Goal: Information Seeking & Learning: Learn about a topic

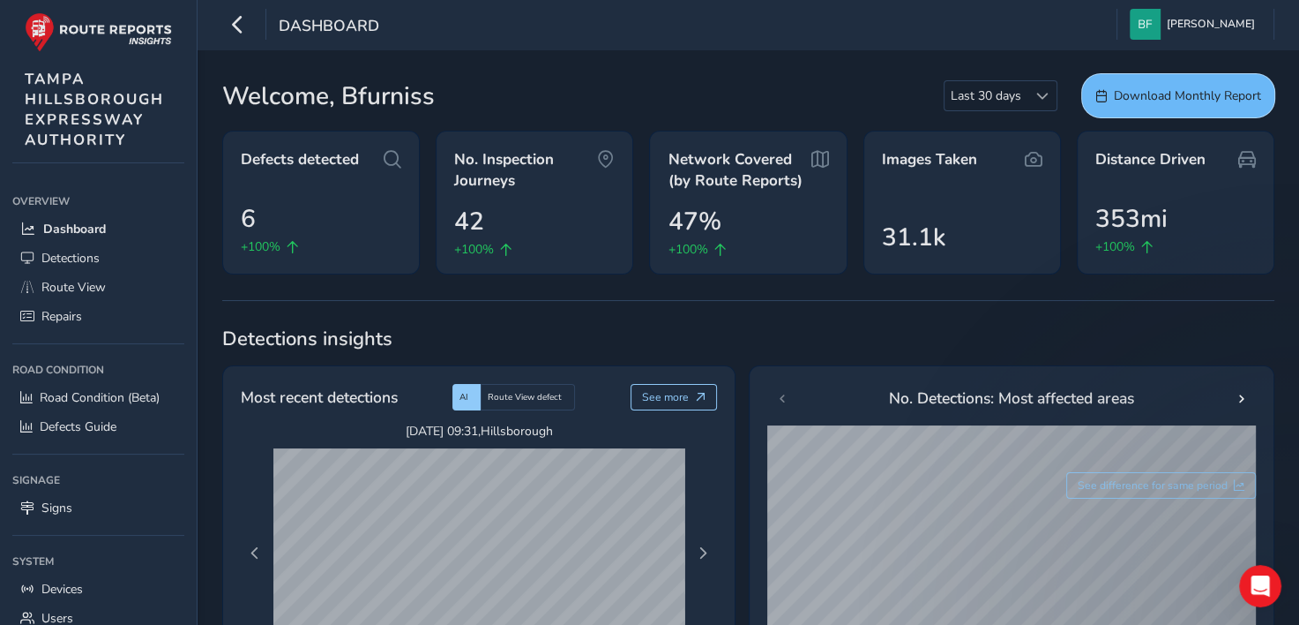
click at [1161, 93] on span "Download Monthly Report" at bounding box center [1187, 95] width 147 height 17
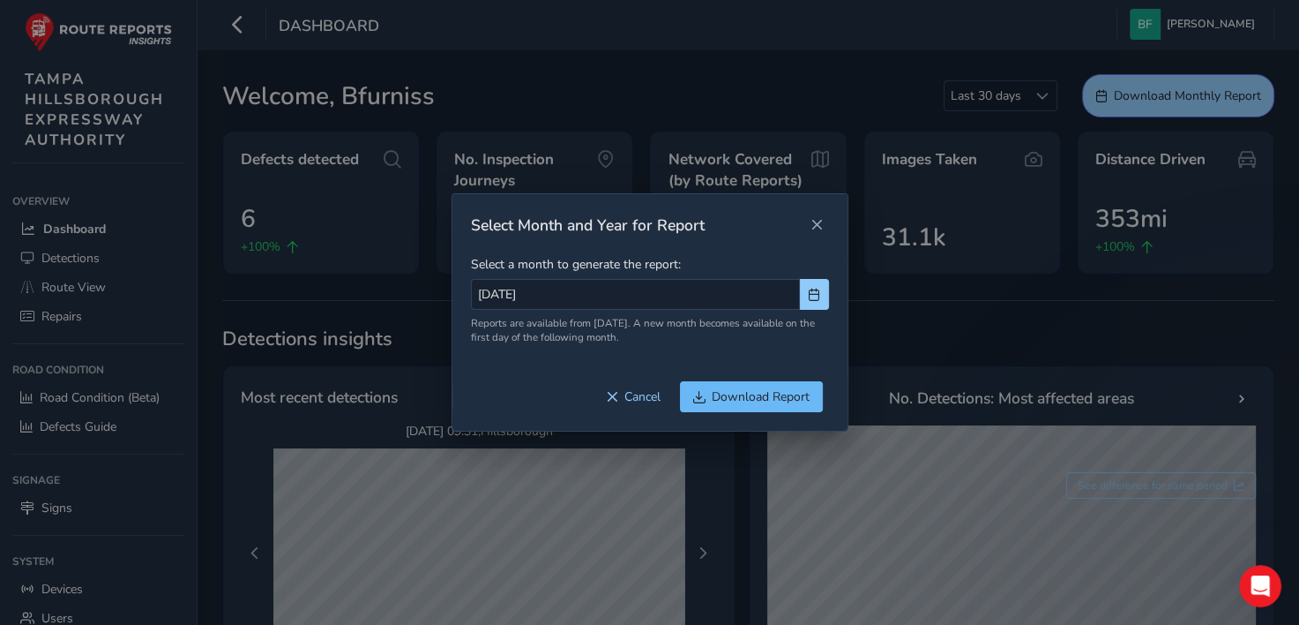
click at [727, 395] on span "Download Report" at bounding box center [761, 396] width 98 height 17
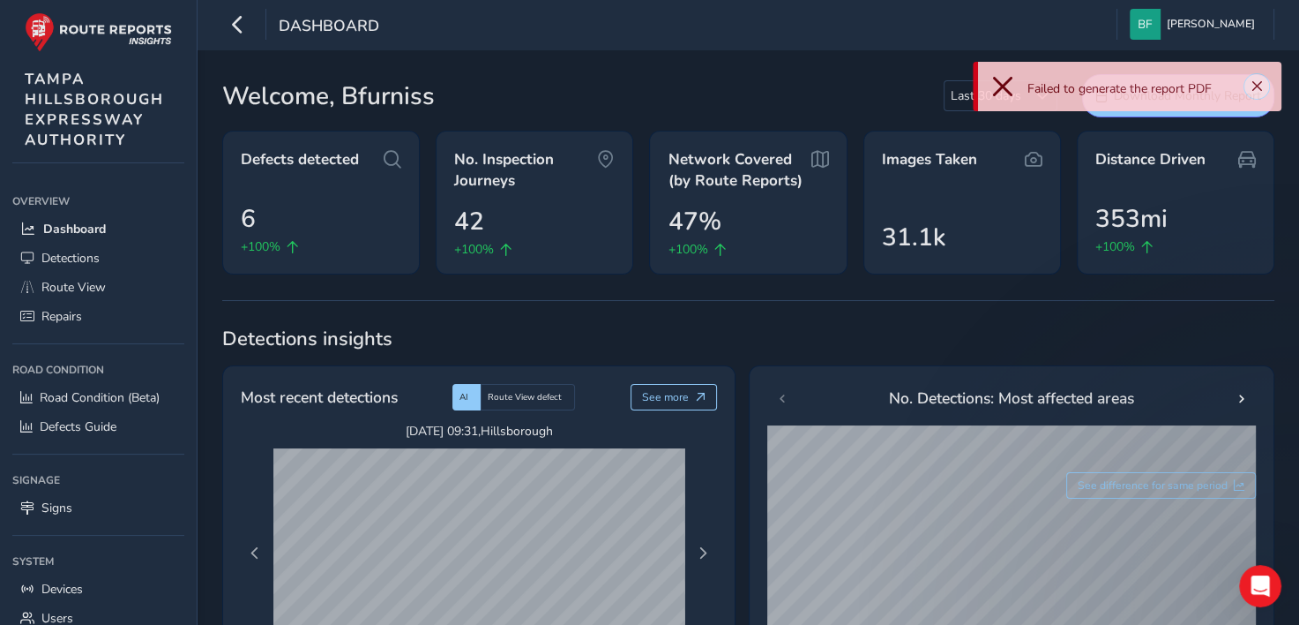
click at [1264, 85] on button "Close" at bounding box center [1257, 86] width 25 height 25
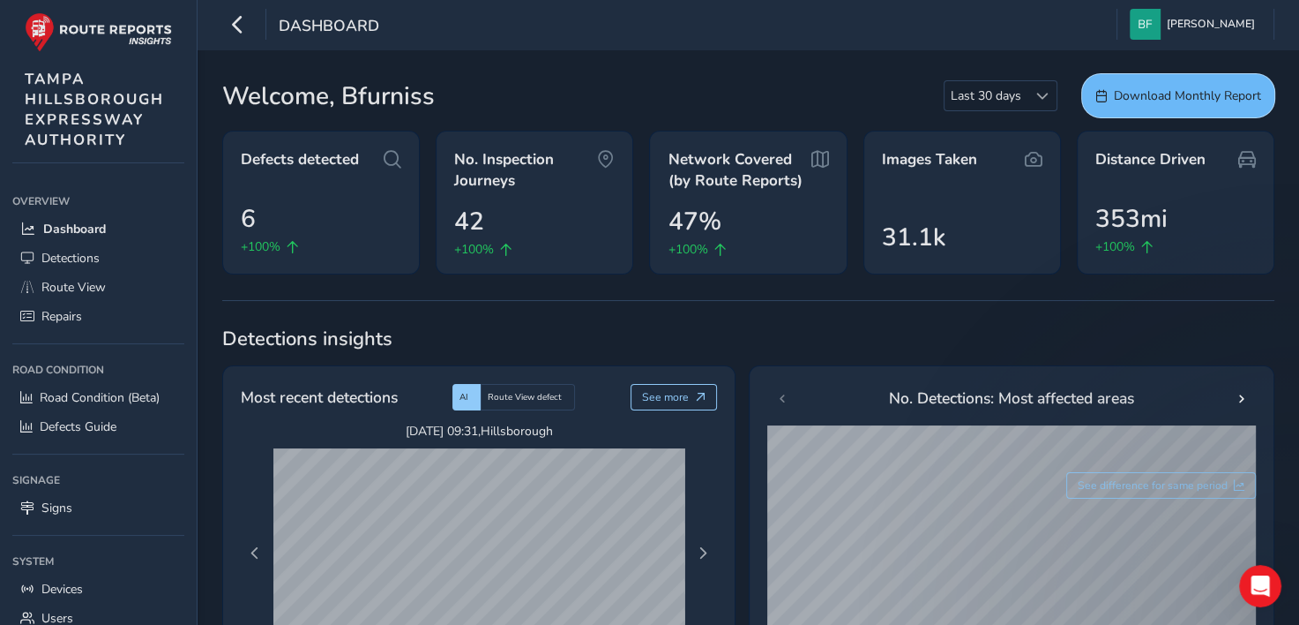
click at [1126, 82] on button "Download Monthly Report" at bounding box center [1178, 95] width 192 height 43
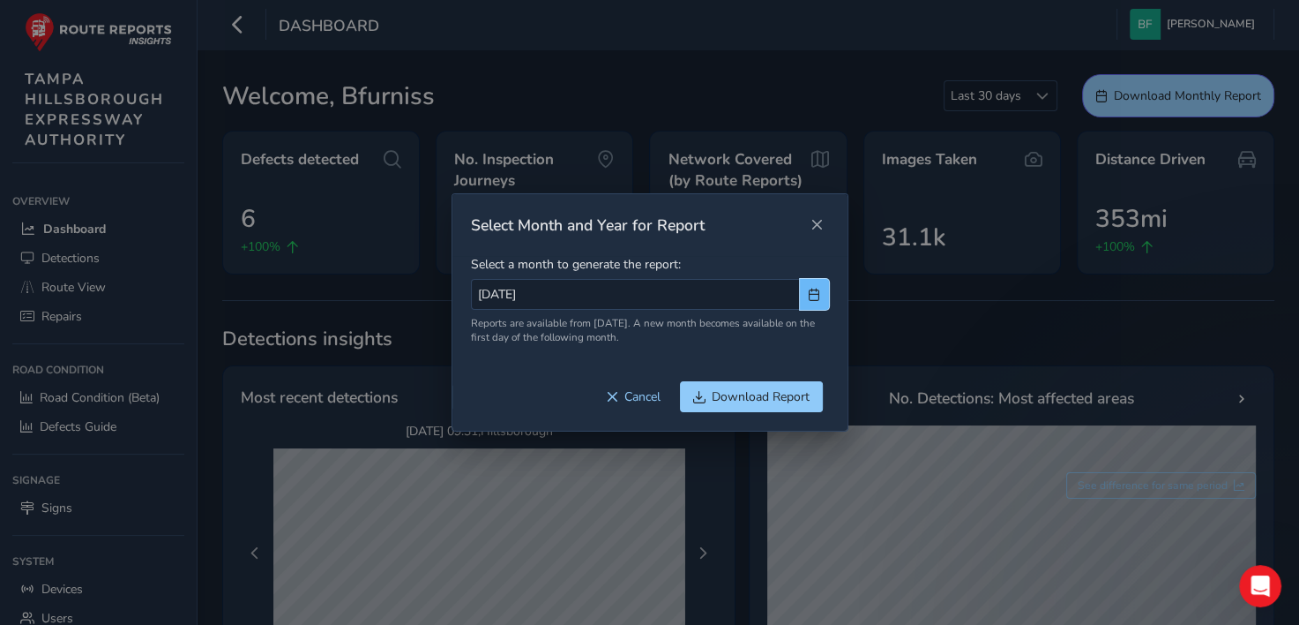
click at [820, 288] on button "button" at bounding box center [814, 294] width 29 height 31
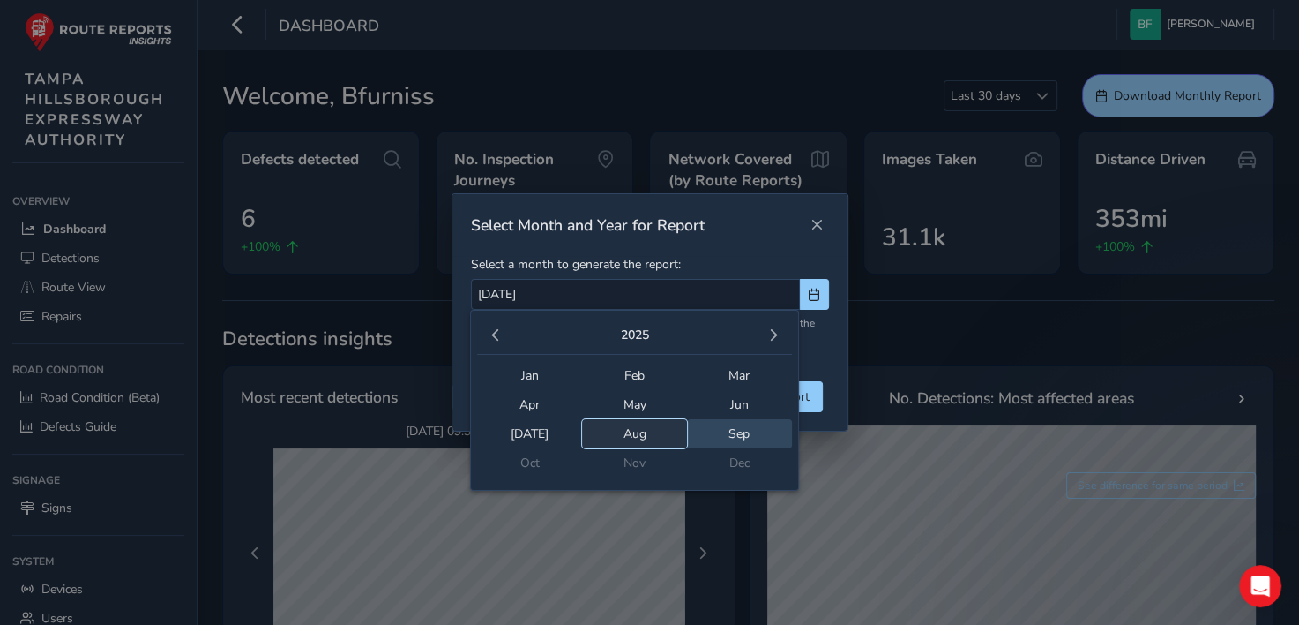
click at [649, 430] on span "Aug" at bounding box center [634, 433] width 105 height 29
type input "[DATE]"
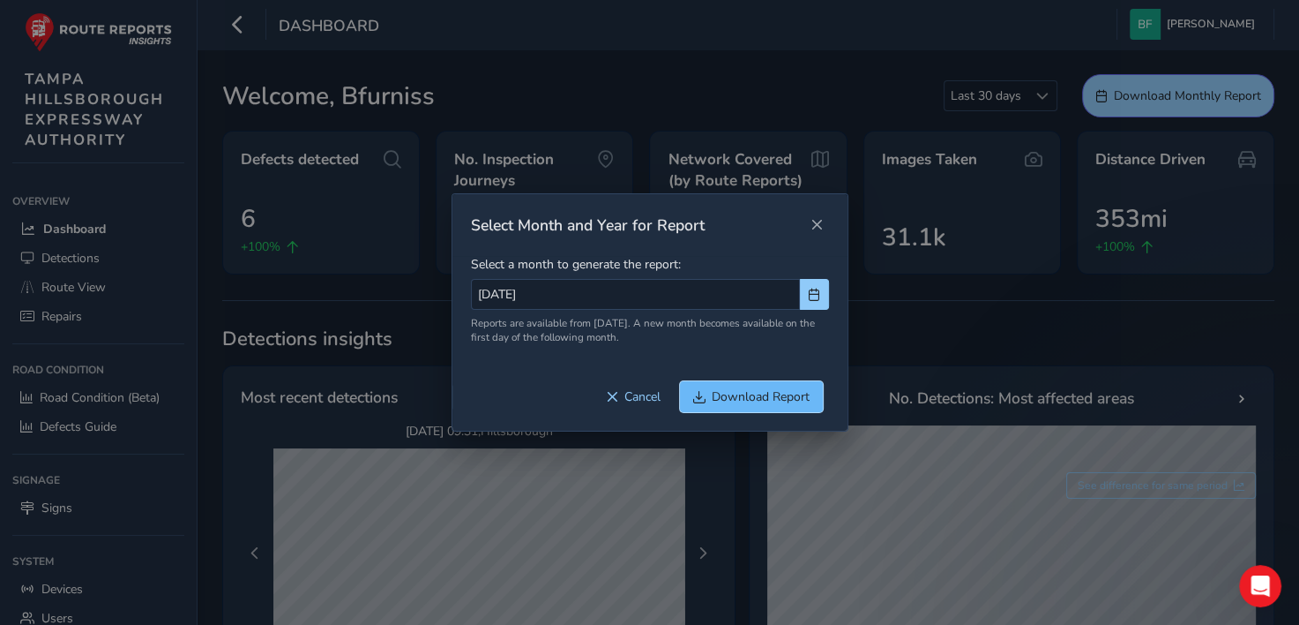
click at [755, 388] on span "Download Report" at bounding box center [761, 396] width 98 height 17
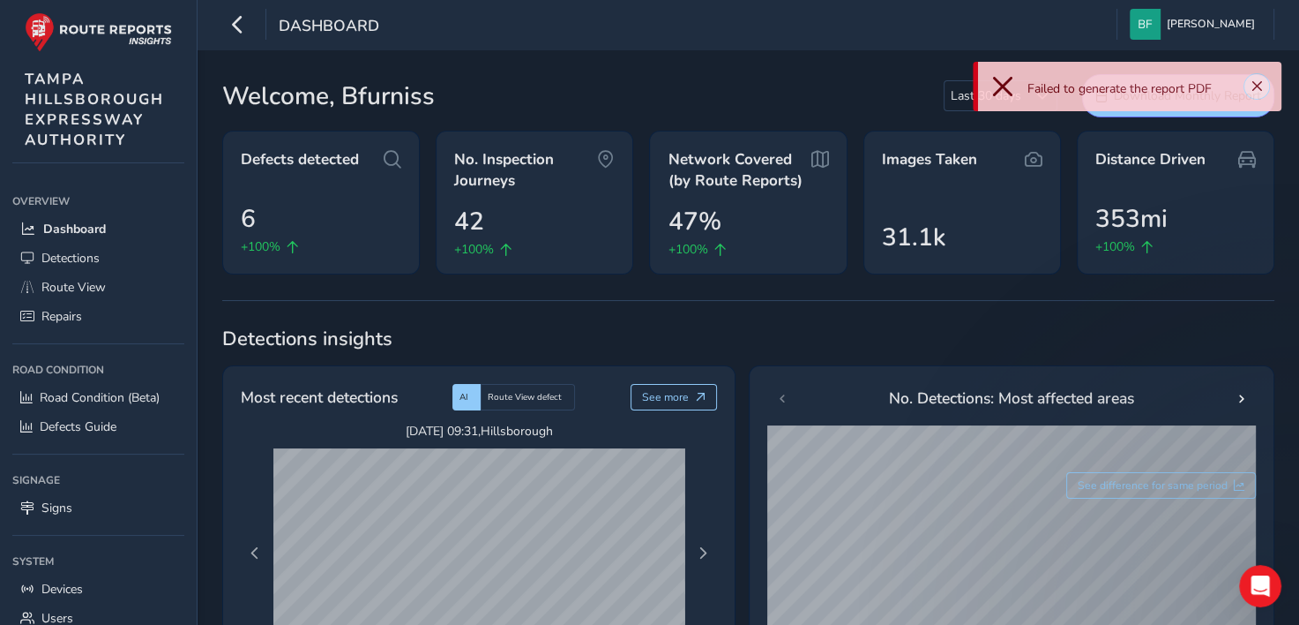
click at [1256, 81] on span "Close" at bounding box center [1257, 86] width 12 height 12
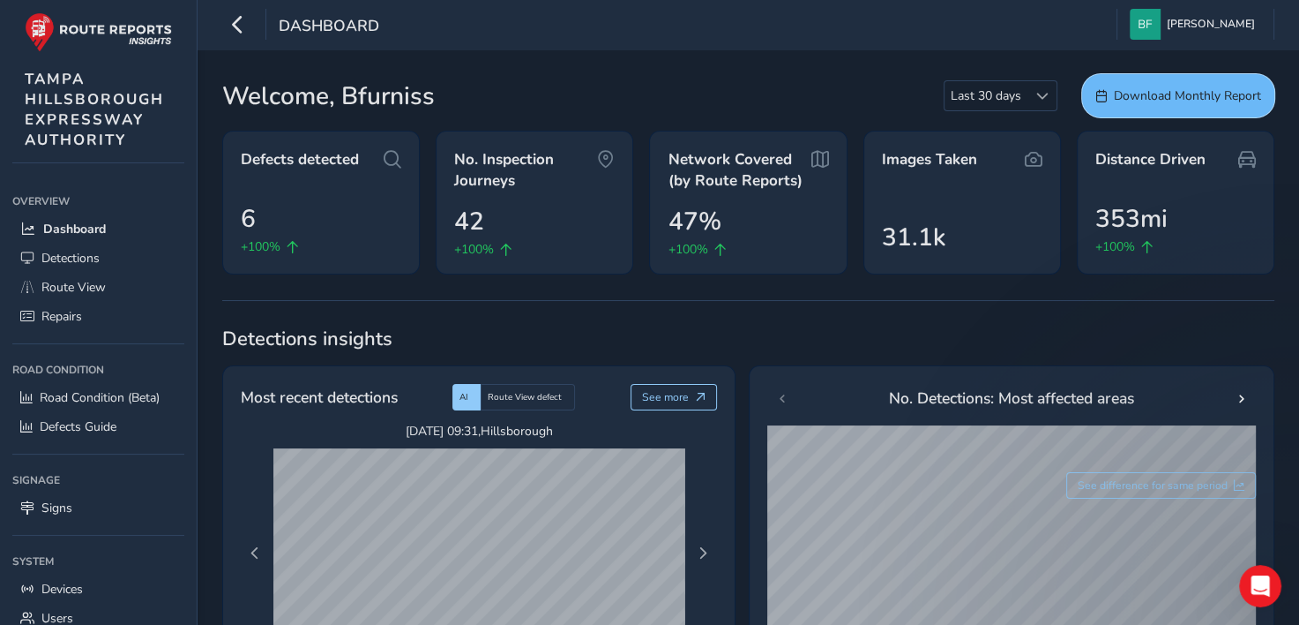
click at [1179, 102] on span "Download Monthly Report" at bounding box center [1187, 95] width 147 height 17
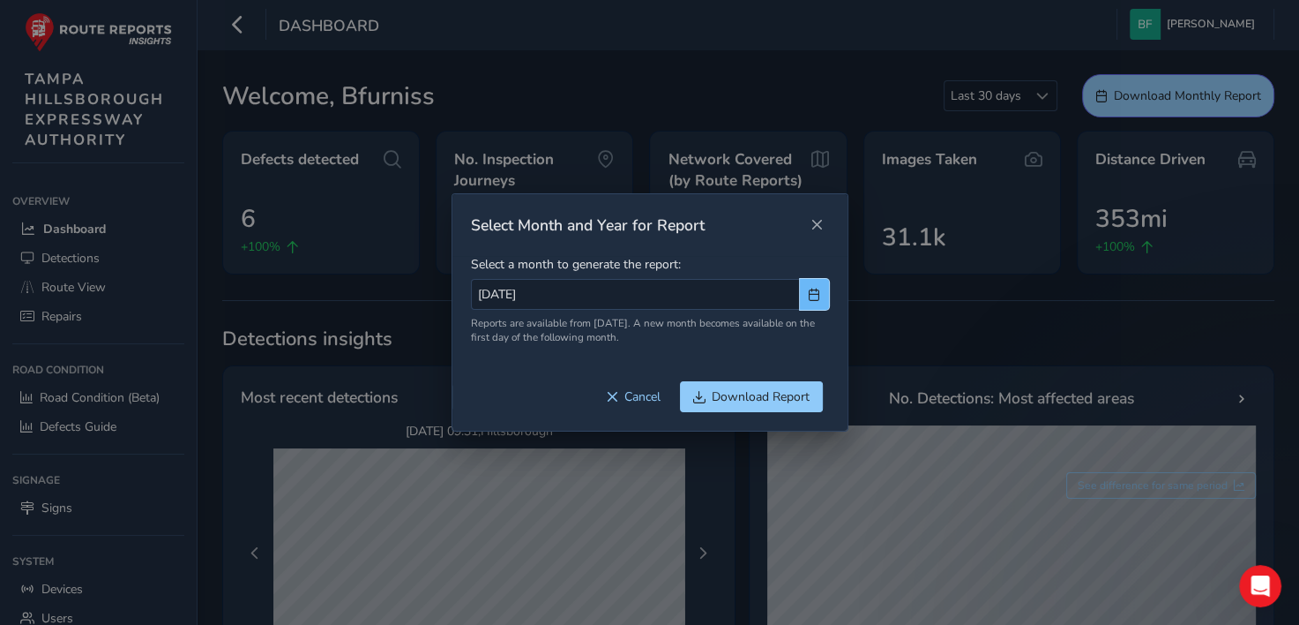
click at [812, 293] on span "button" at bounding box center [814, 294] width 12 height 12
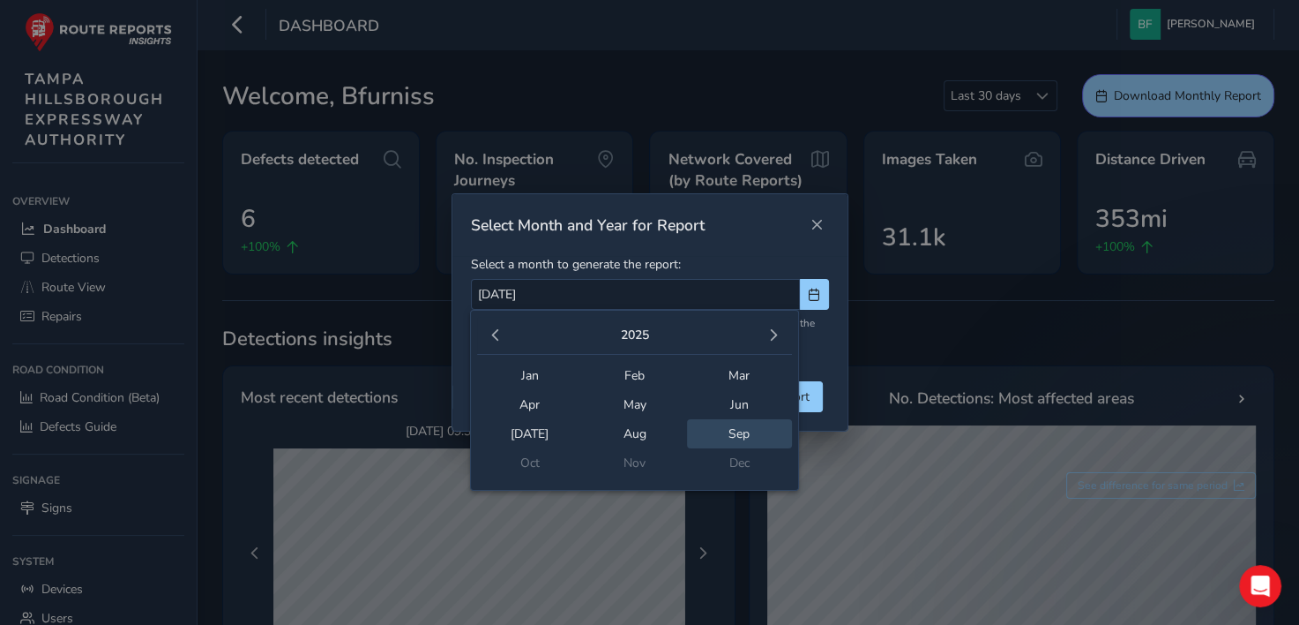
click at [744, 435] on span "Sep" at bounding box center [739, 433] width 105 height 29
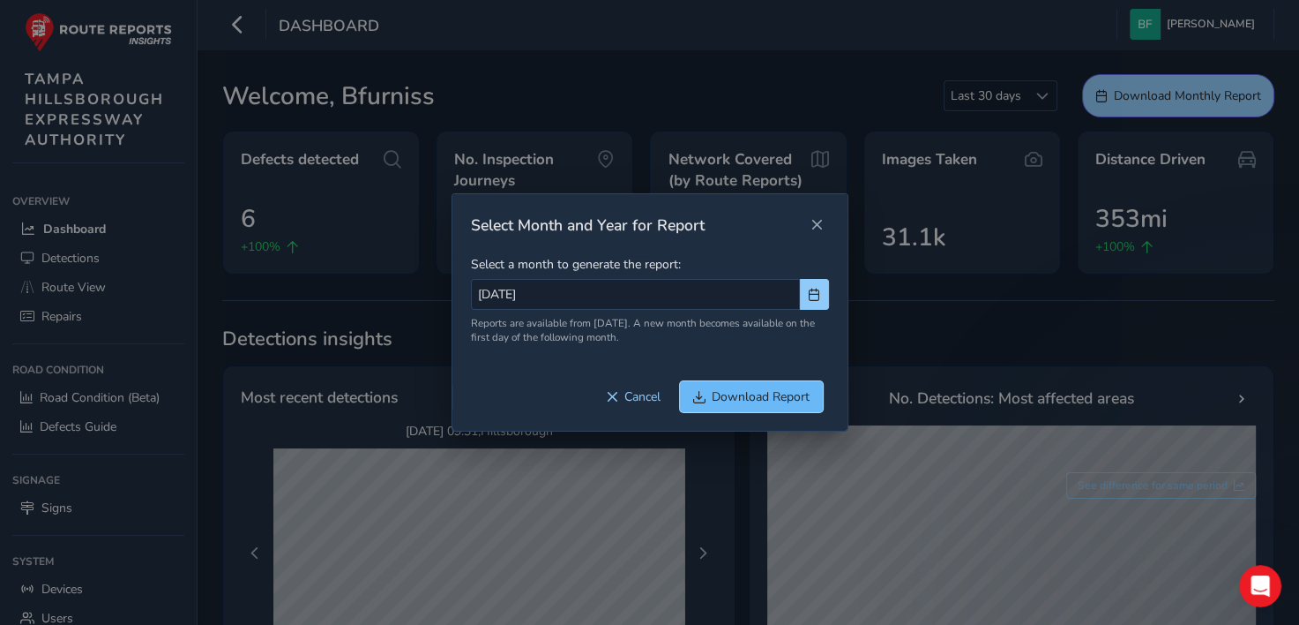
click at [774, 393] on span "Download Report" at bounding box center [761, 396] width 98 height 17
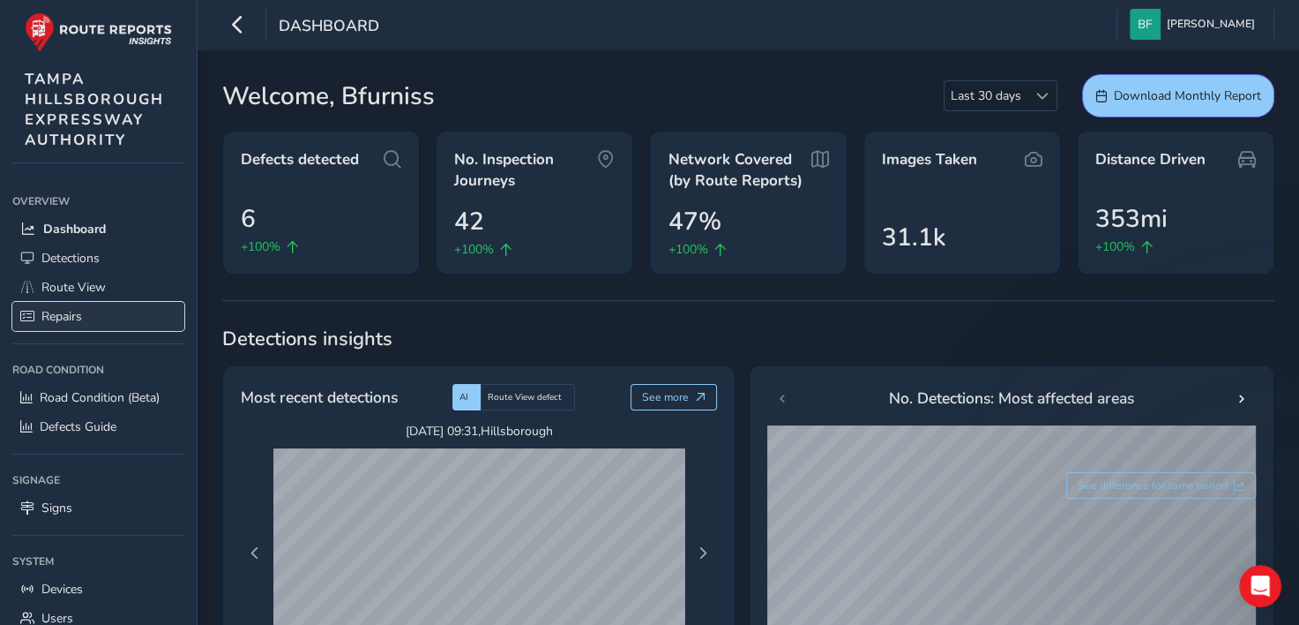
click at [64, 312] on span "Repairs" at bounding box center [61, 316] width 41 height 17
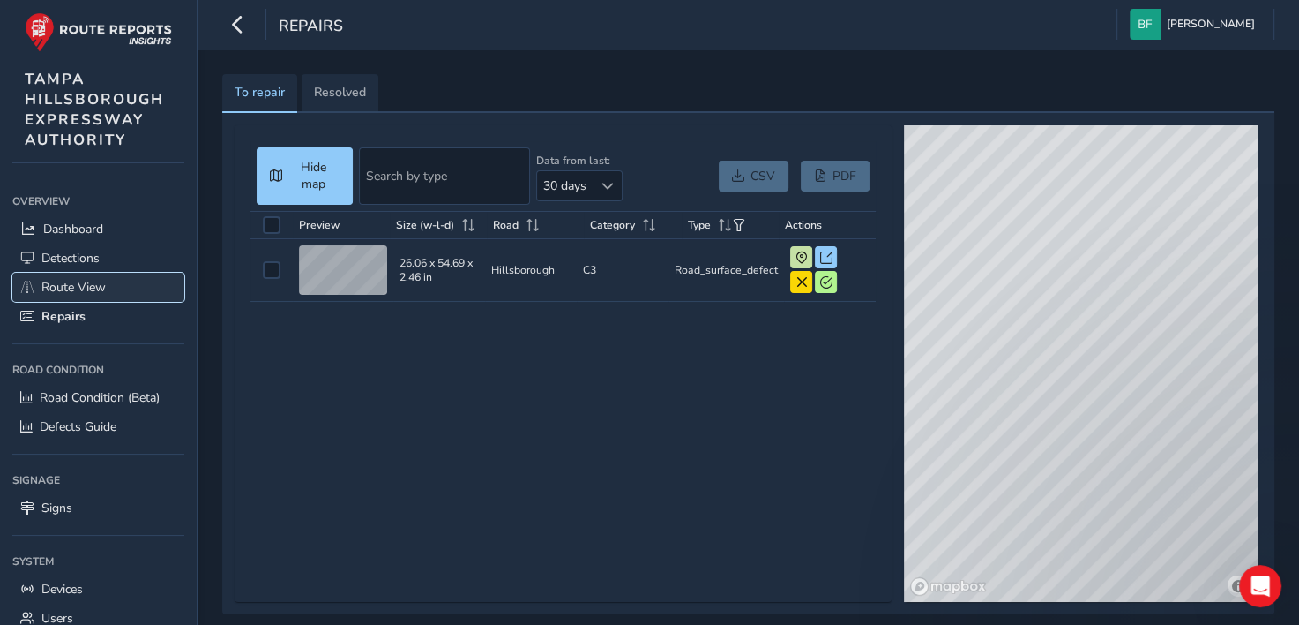
click at [71, 286] on span "Route View" at bounding box center [73, 287] width 64 height 17
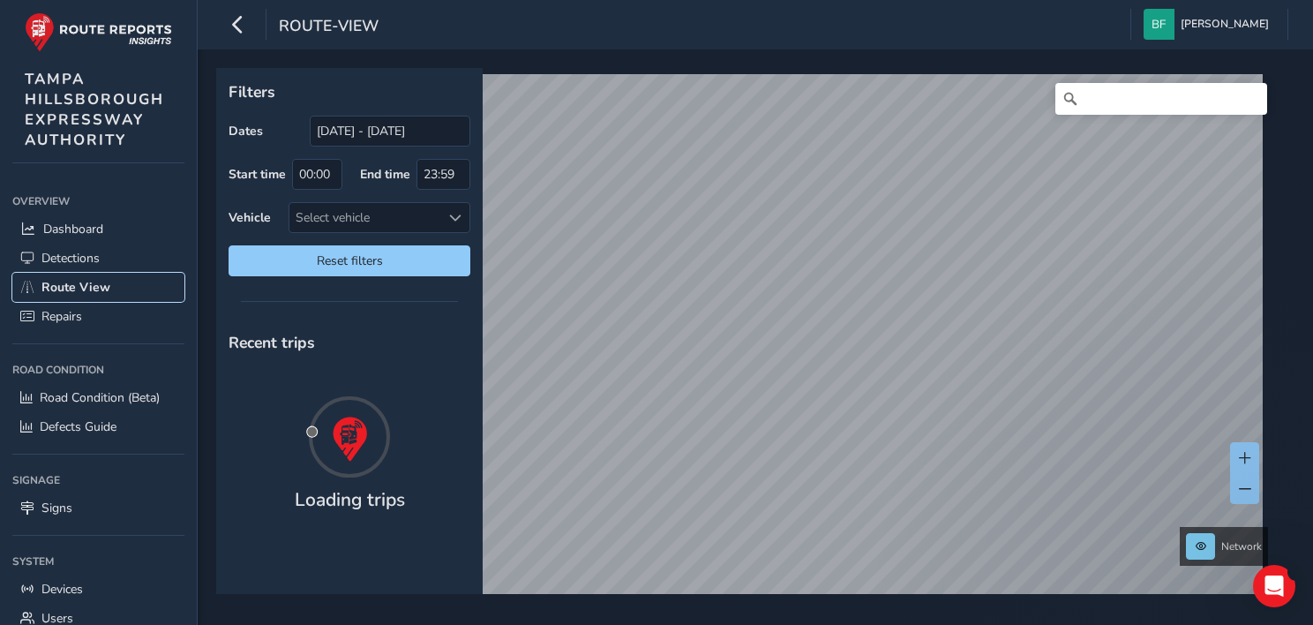
scroll to position [79, 0]
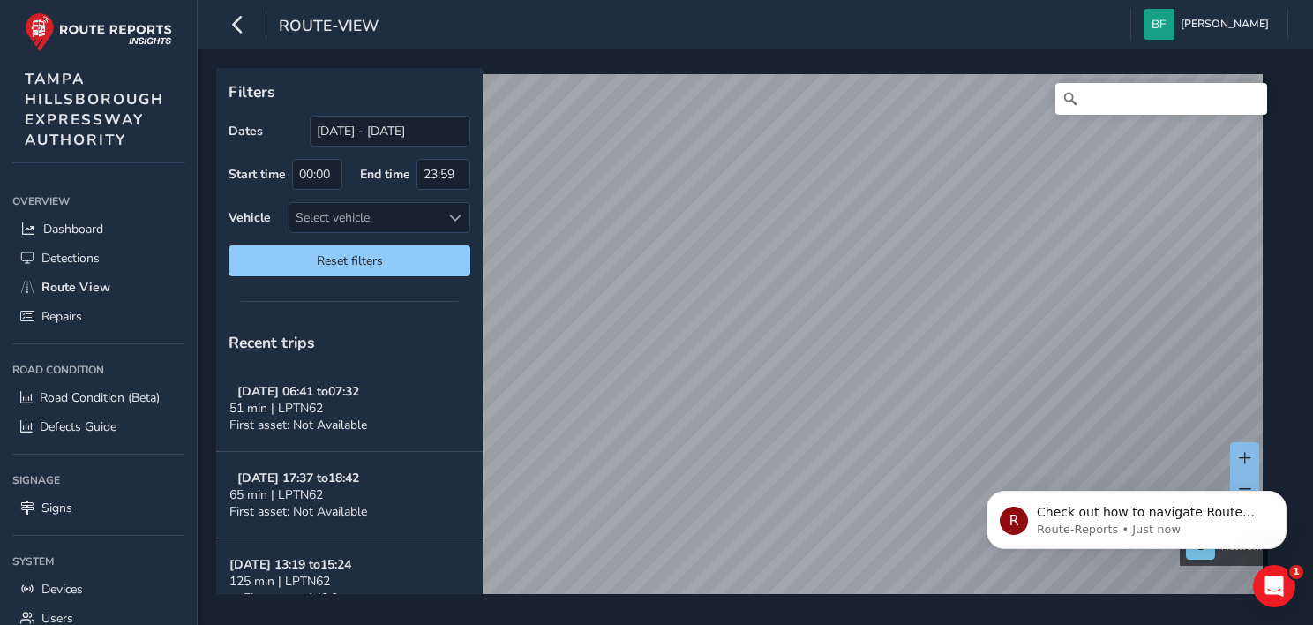
click at [258, 19] on div "route-view" at bounding box center [300, 24] width 156 height 31
click at [231, 34] on icon "button" at bounding box center [237, 24] width 19 height 31
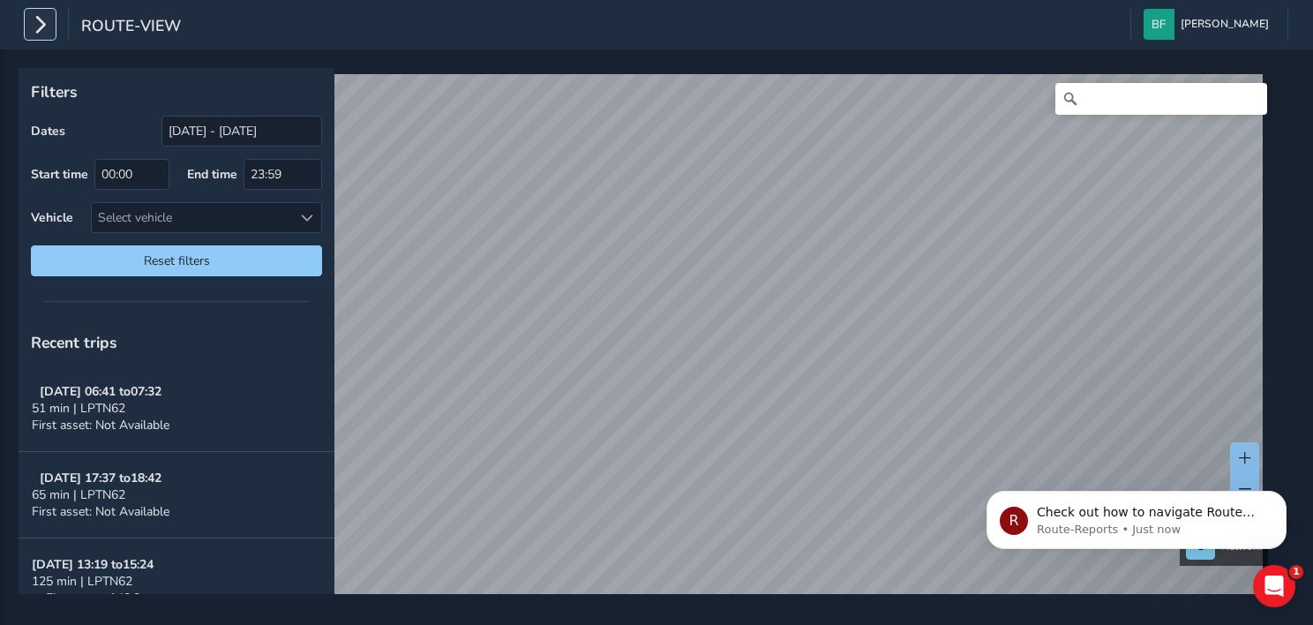
click at [46, 27] on icon "button" at bounding box center [40, 24] width 19 height 31
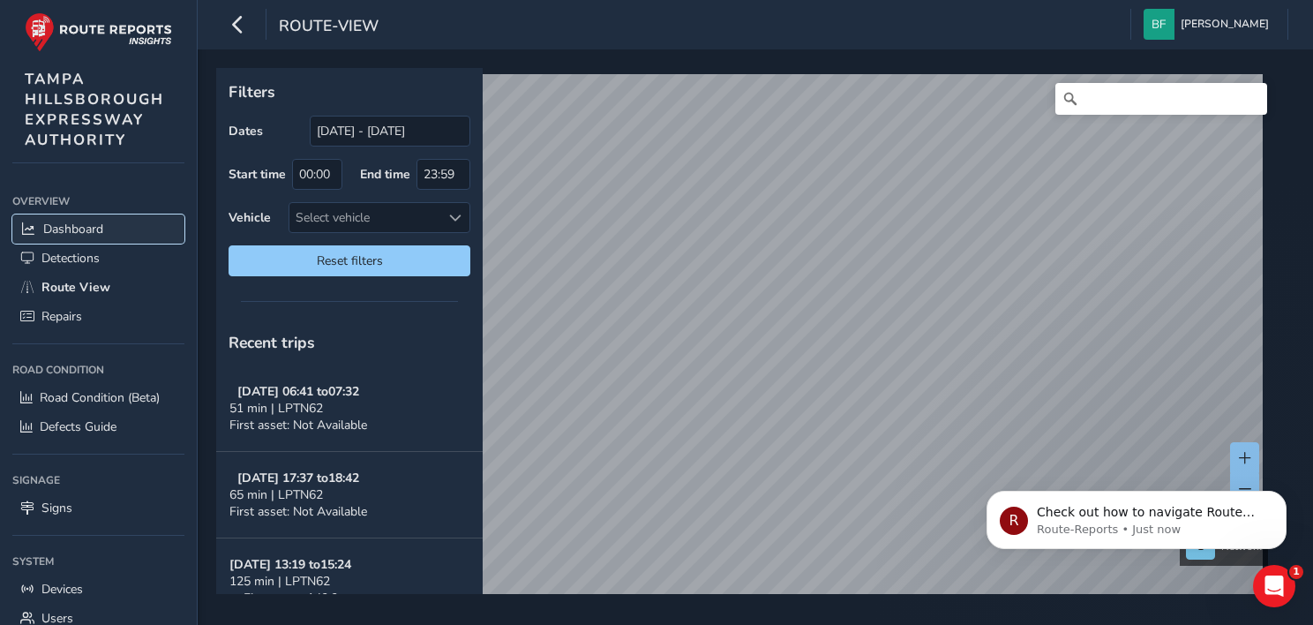
click at [79, 221] on span "Dashboard" at bounding box center [73, 229] width 60 height 17
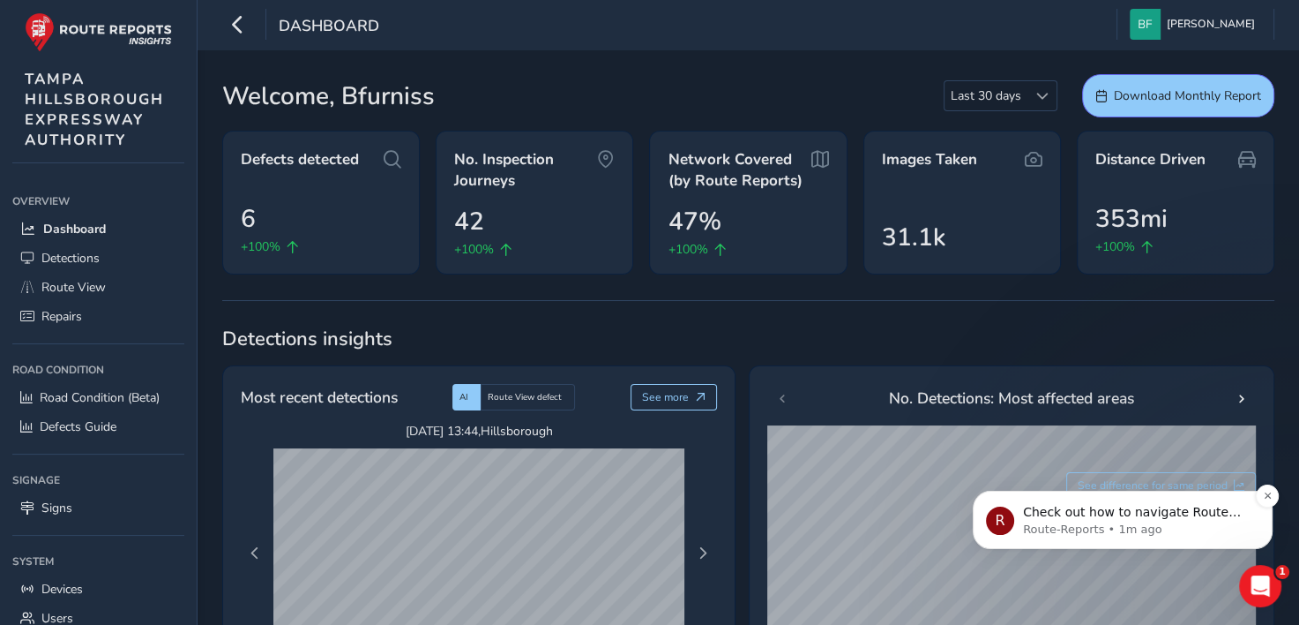
click at [1129, 518] on span "Check out how to navigate Route View here!" at bounding box center [1132, 521] width 218 height 32
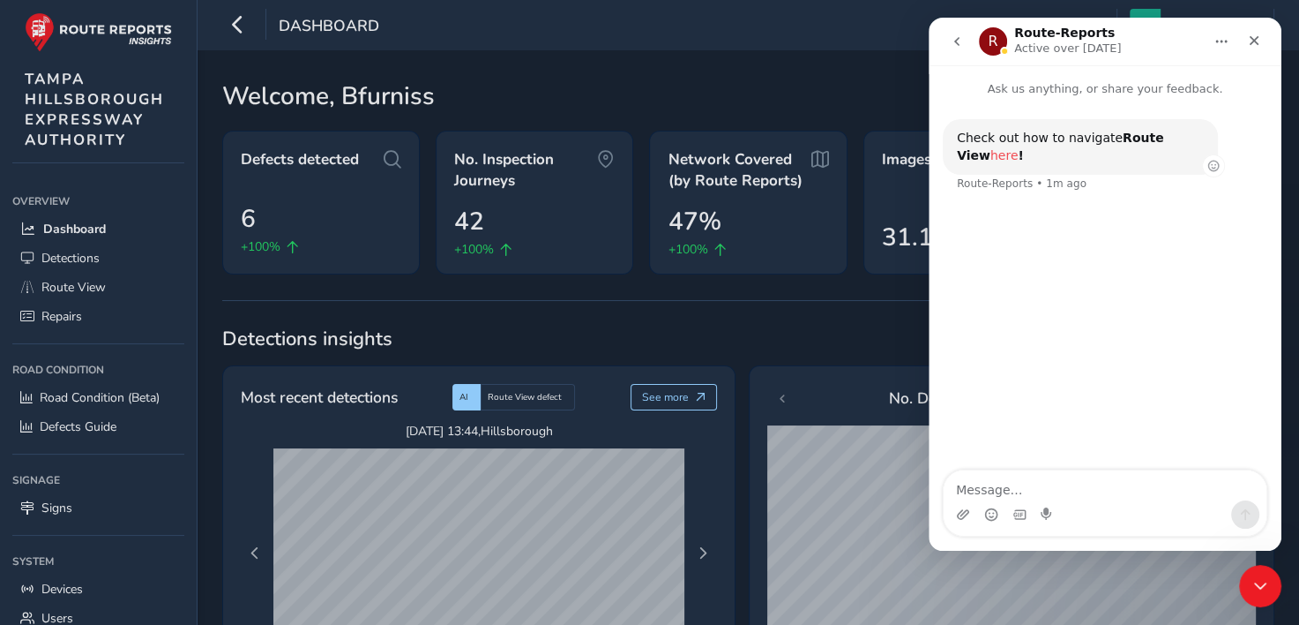
click at [1019, 148] on link "here" at bounding box center [1005, 155] width 28 height 14
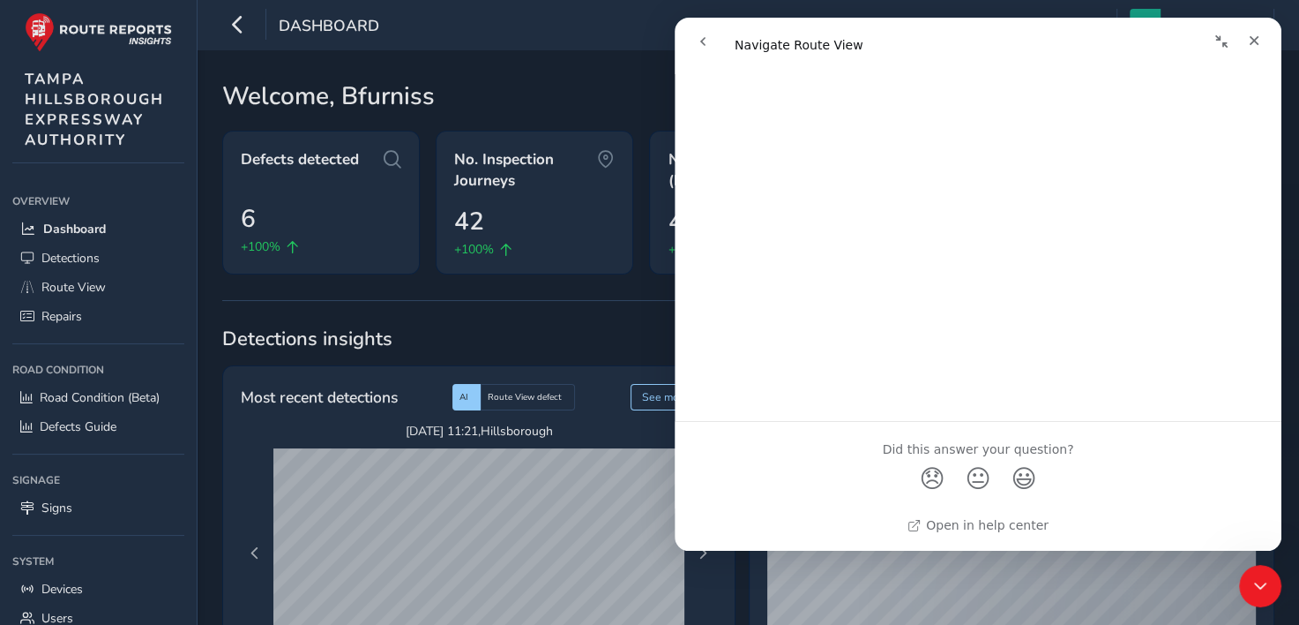
scroll to position [2363, 0]
click at [680, 28] on nav "Intercom messenger" at bounding box center [978, 42] width 607 height 48
click at [694, 33] on button "go back" at bounding box center [703, 42] width 34 height 34
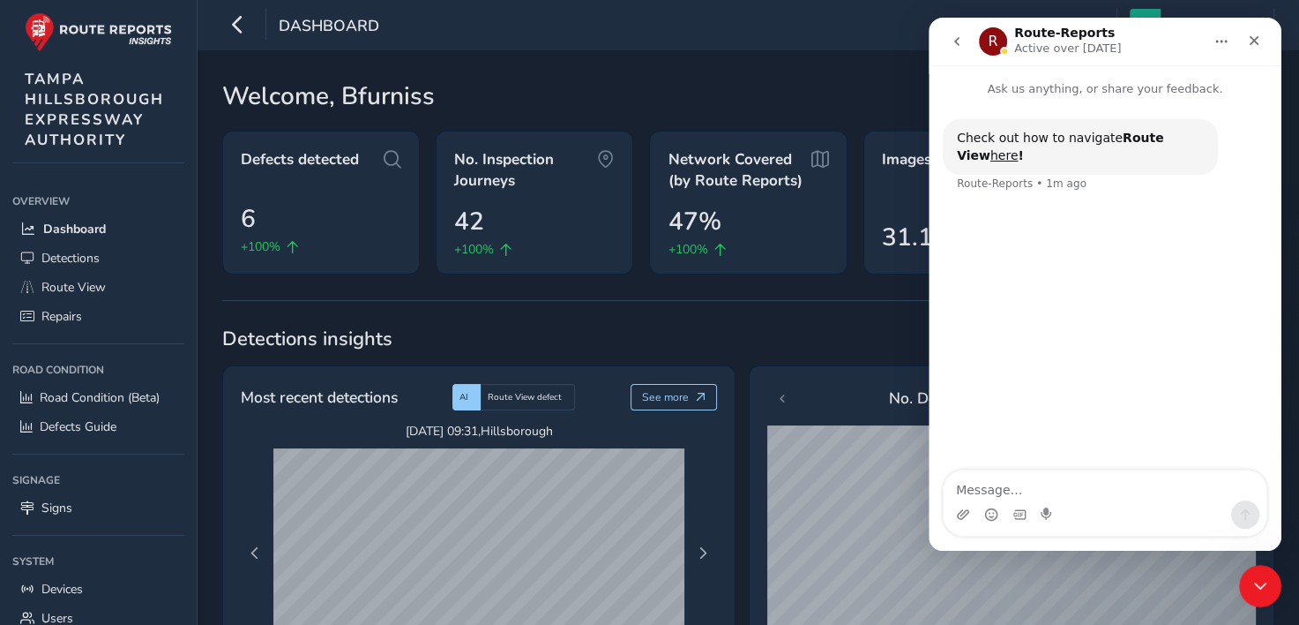
scroll to position [0, 0]
click at [1257, 38] on icon "Close" at bounding box center [1255, 41] width 10 height 10
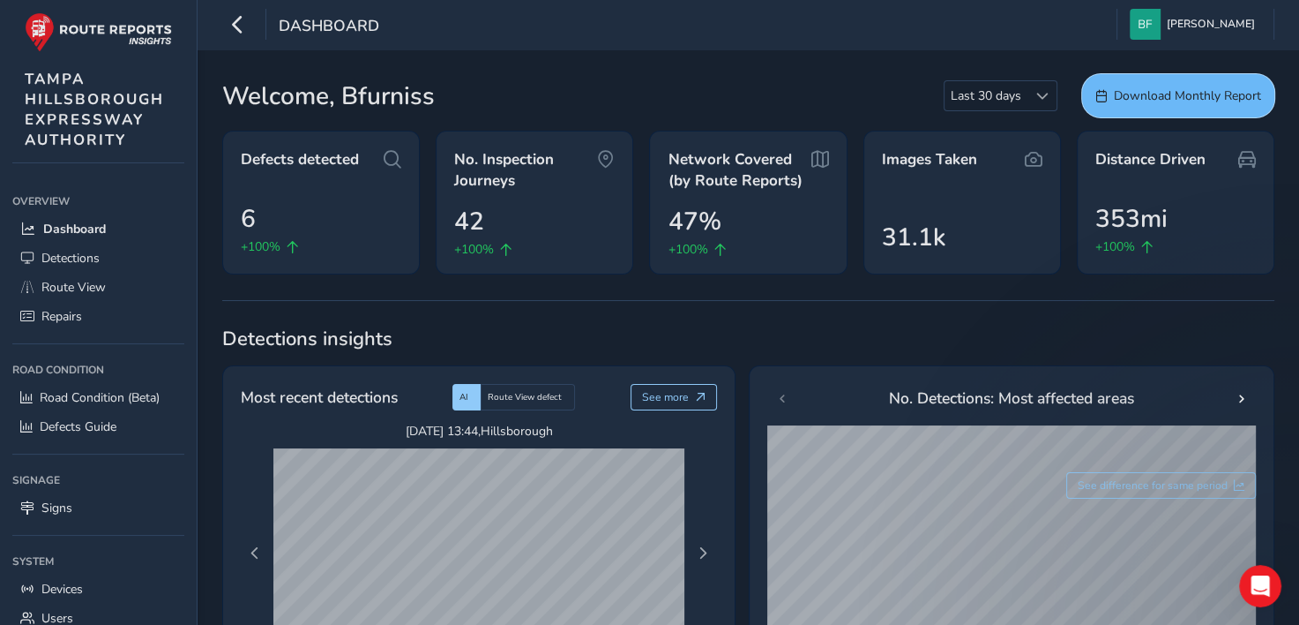
click at [1198, 94] on span "Download Monthly Report" at bounding box center [1187, 95] width 147 height 17
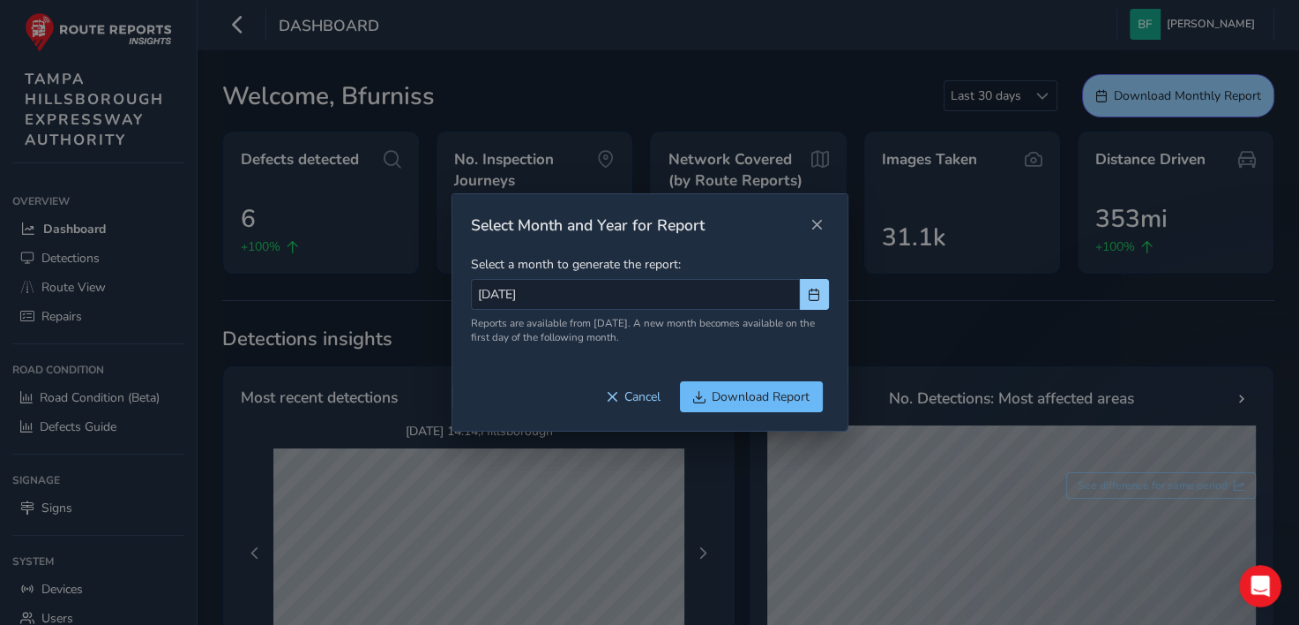
click at [752, 397] on span "Download Report" at bounding box center [761, 396] width 98 height 17
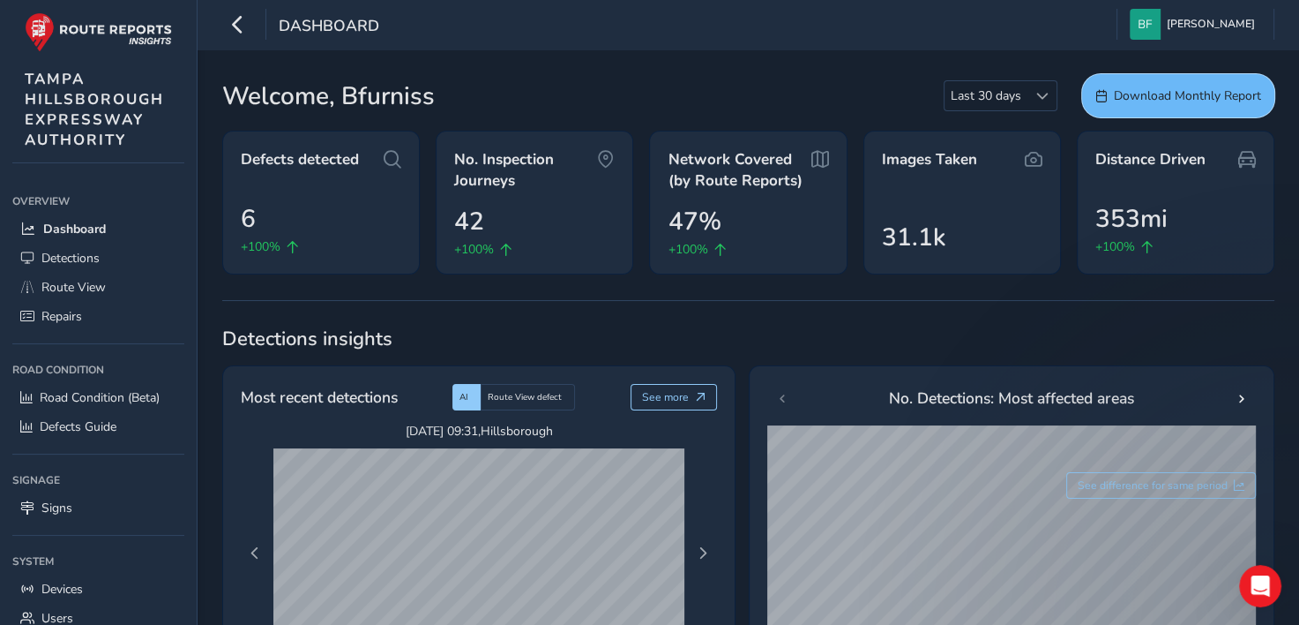
click at [1146, 94] on span "Download Monthly Report" at bounding box center [1187, 95] width 147 height 17
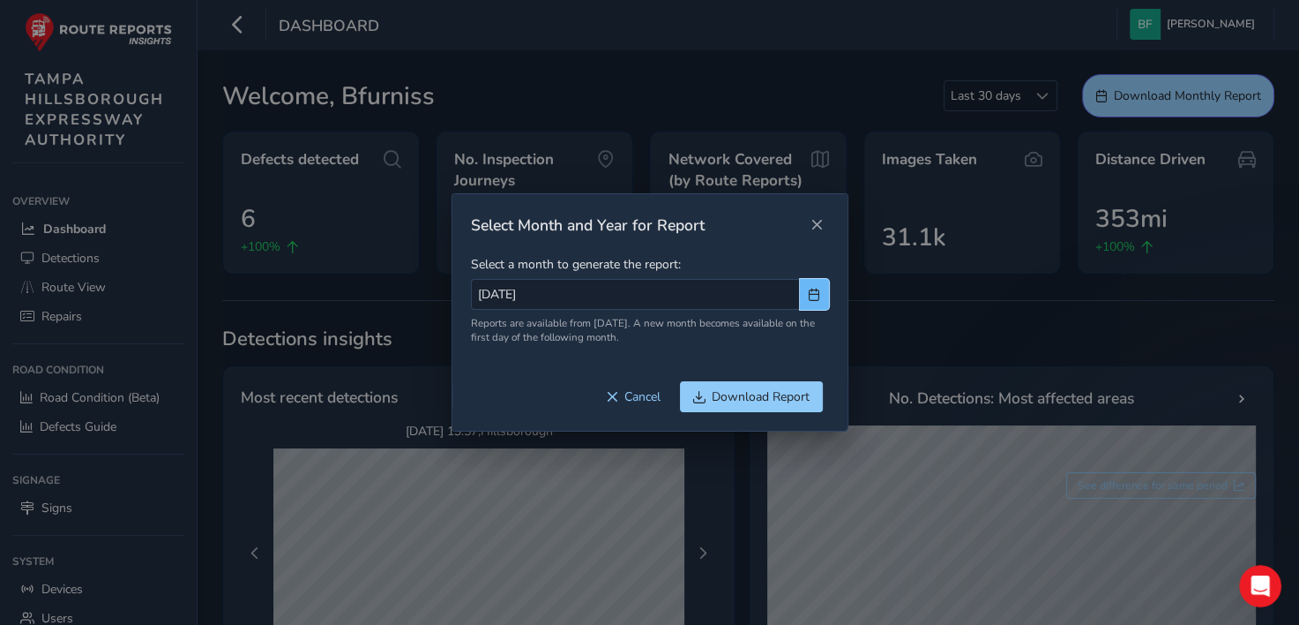
click at [813, 290] on span "button" at bounding box center [814, 294] width 12 height 12
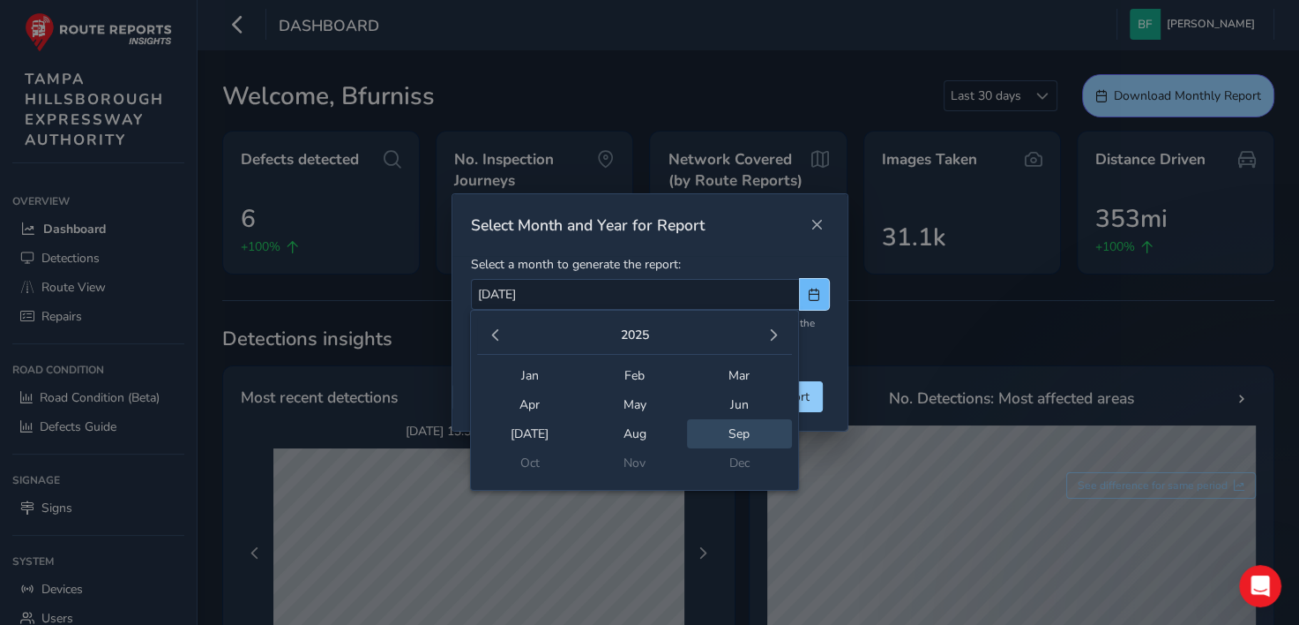
click at [813, 291] on span "button" at bounding box center [814, 294] width 12 height 12
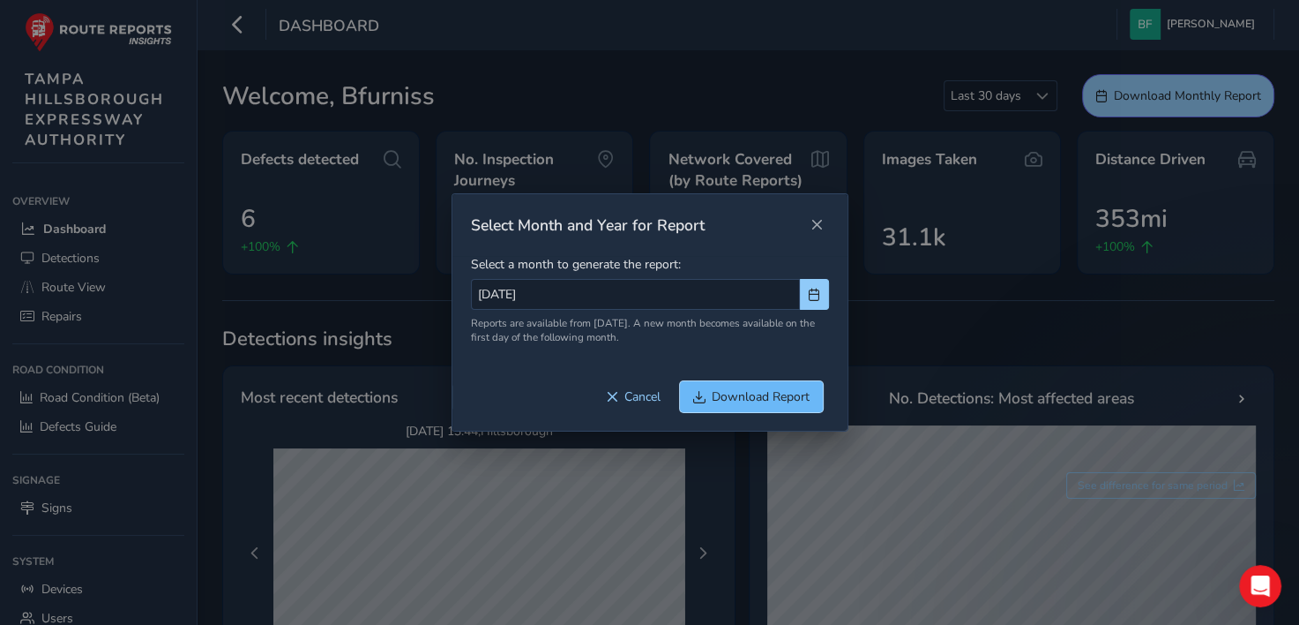
click at [752, 393] on span "Download Report" at bounding box center [761, 396] width 98 height 17
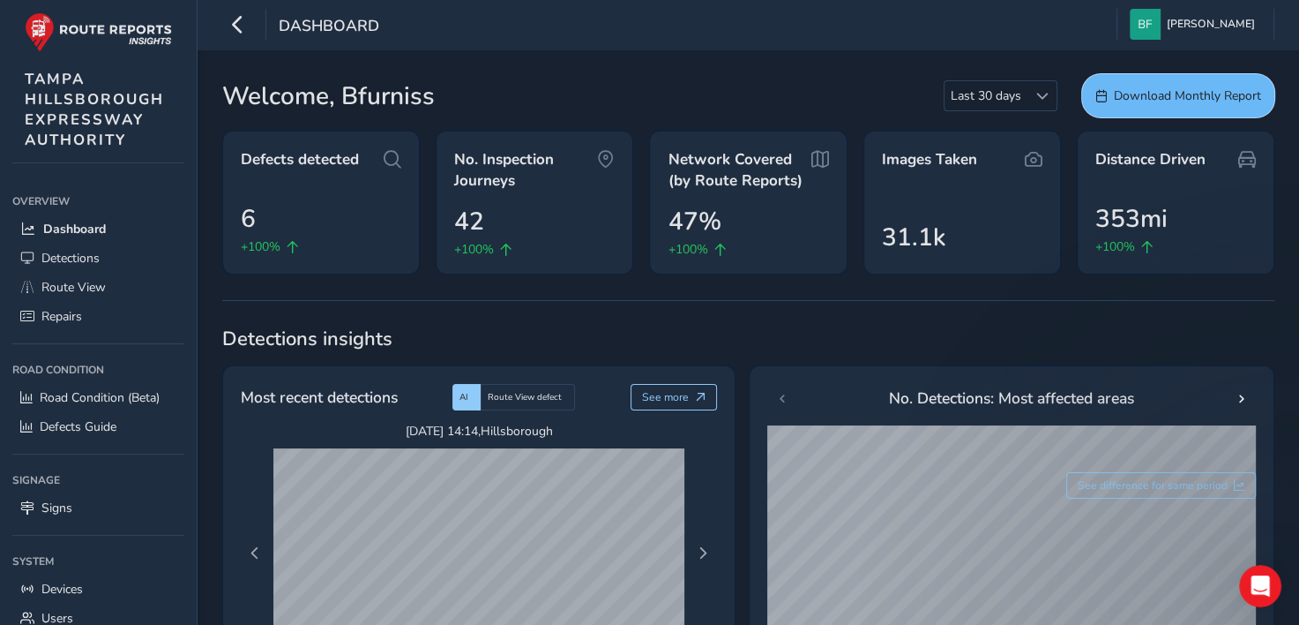
click at [1131, 109] on button "Download Monthly Report" at bounding box center [1178, 95] width 192 height 43
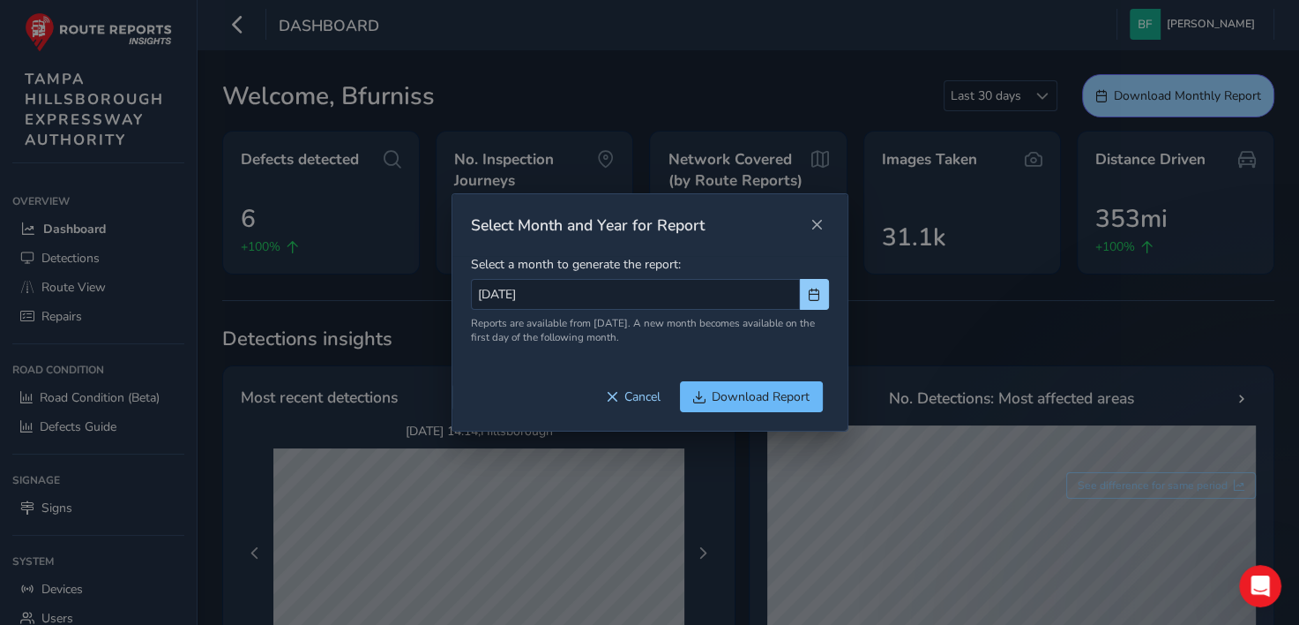
click at [799, 396] on span "Download Report" at bounding box center [761, 396] width 98 height 17
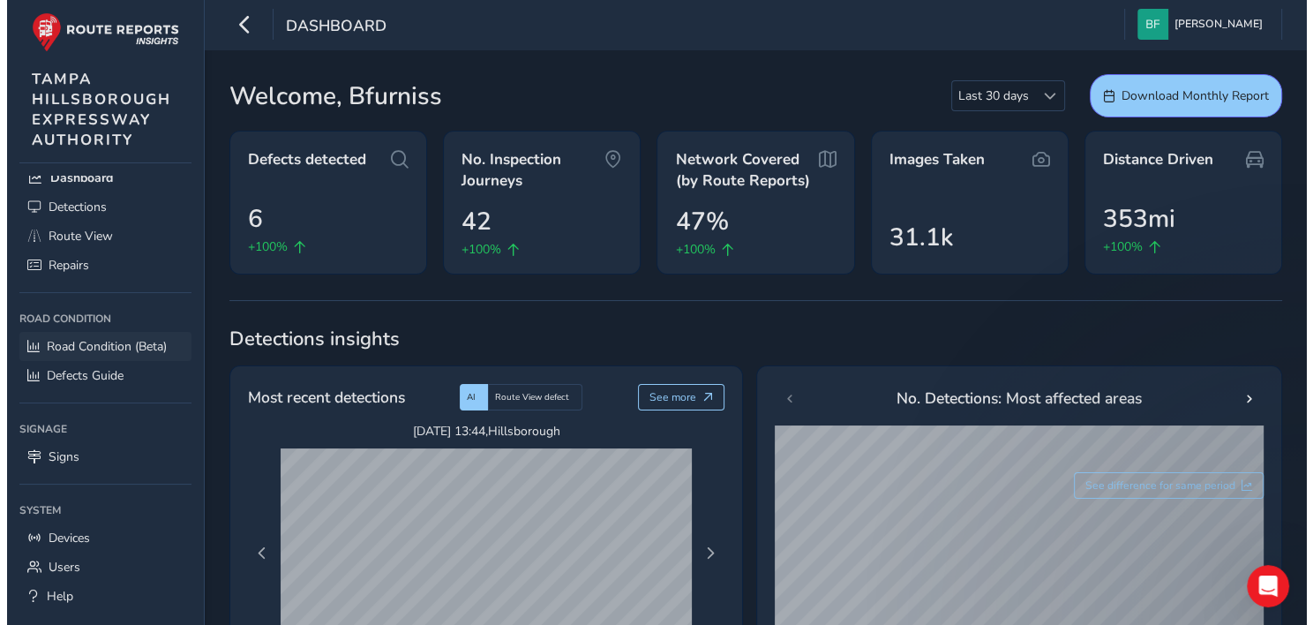
scroll to position [79, 0]
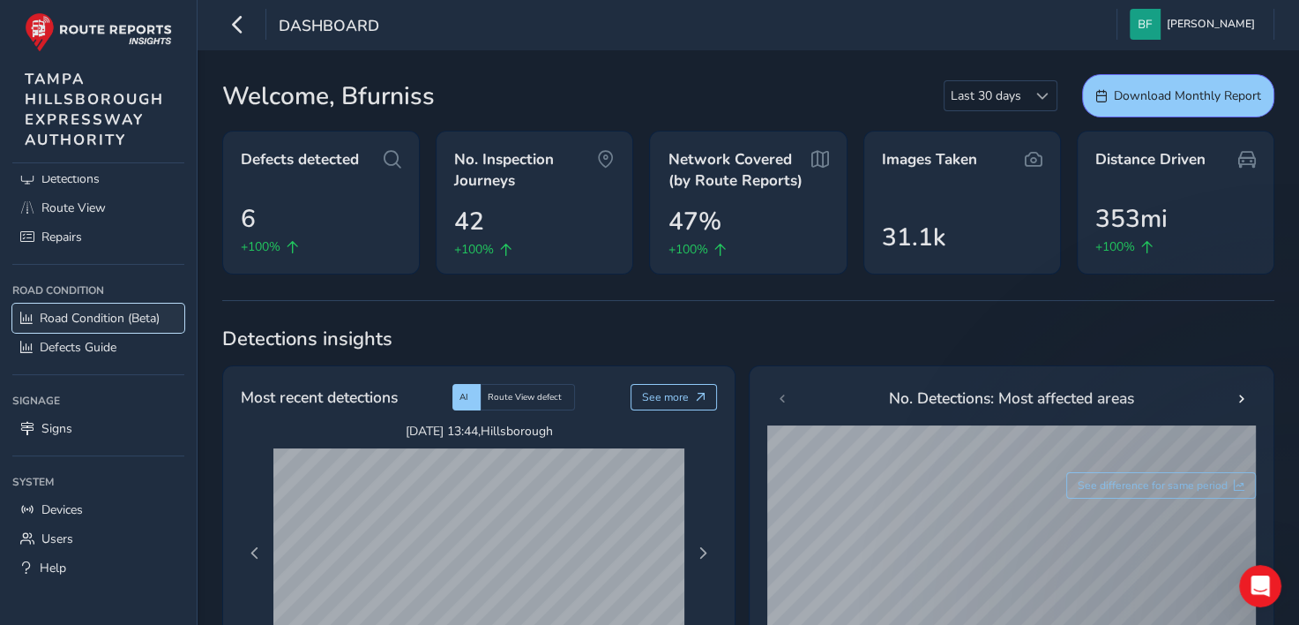
click at [98, 316] on span "Road Condition (Beta)" at bounding box center [100, 318] width 120 height 17
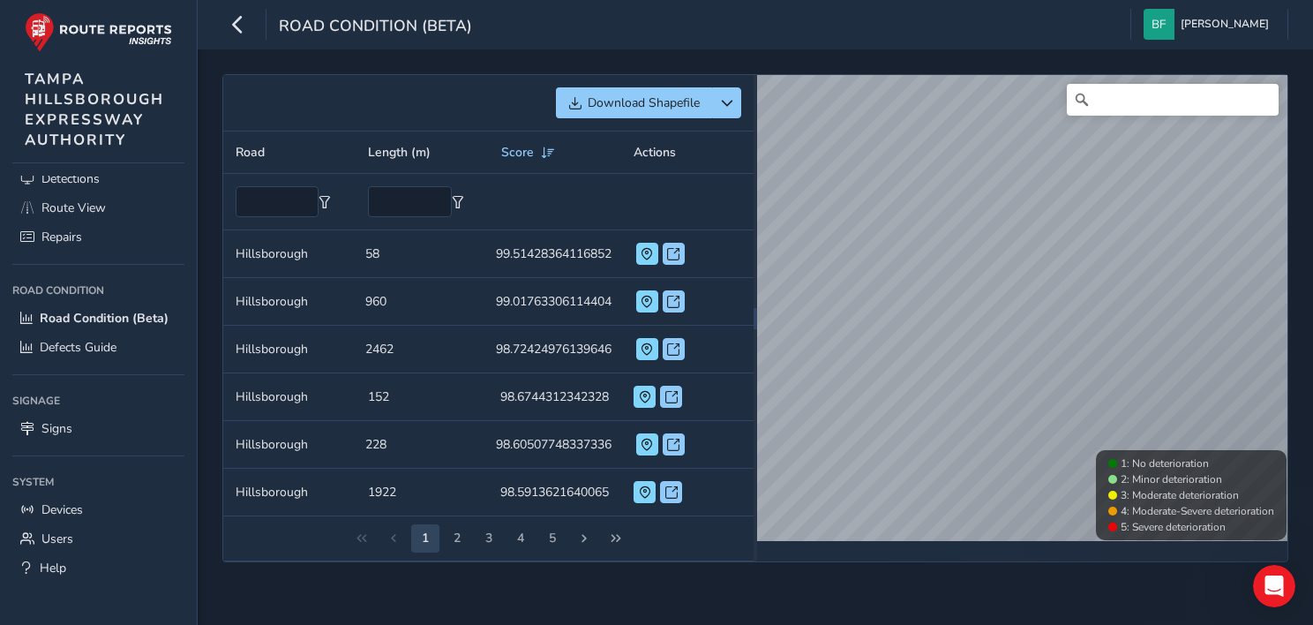
click at [531, 266] on td "Score 99.51428364116852" at bounding box center [553, 254] width 140 height 48
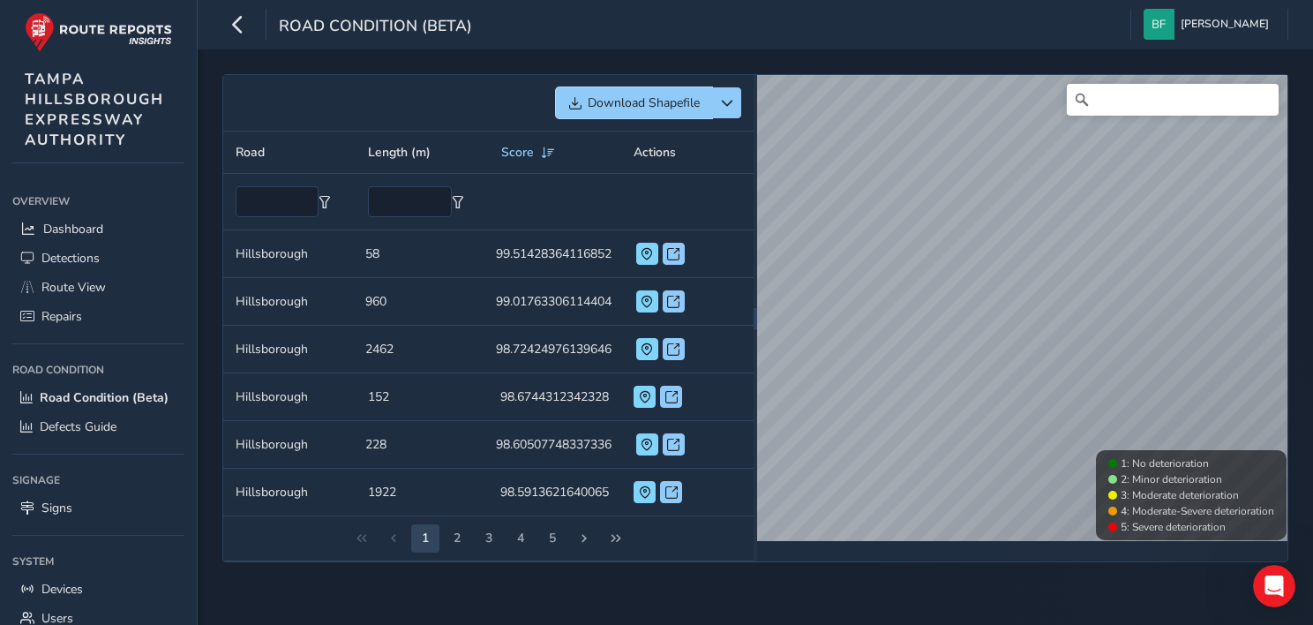
click at [649, 103] on span "Download Shapefile" at bounding box center [643, 102] width 112 height 17
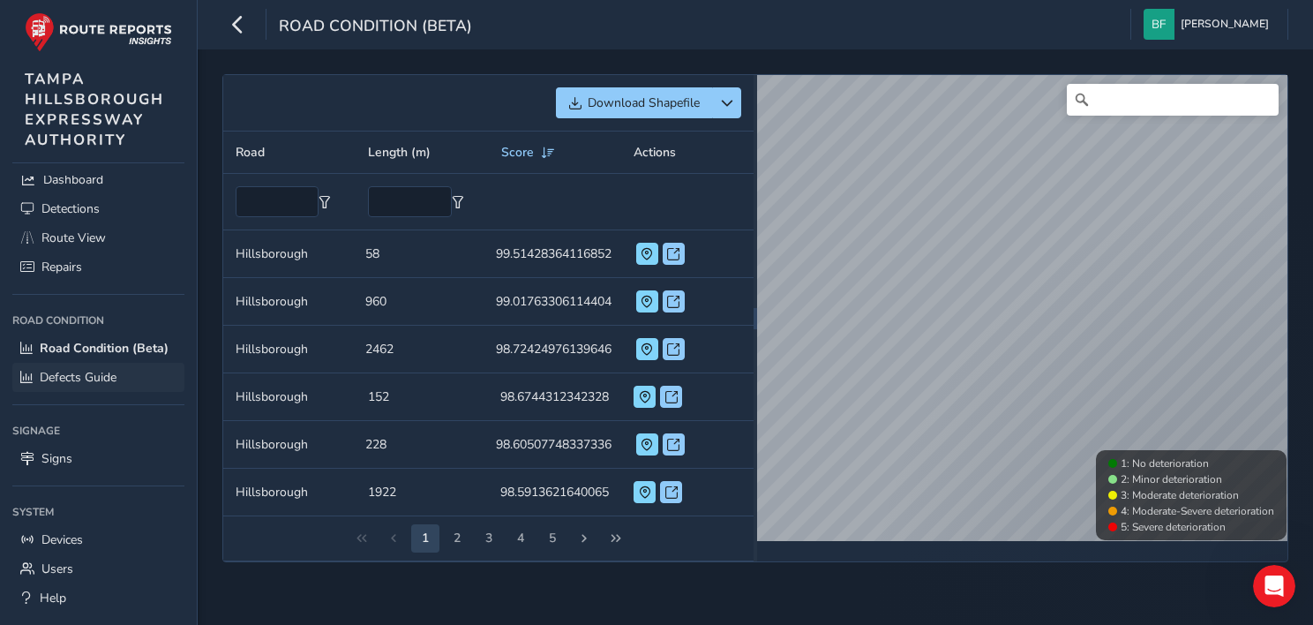
scroll to position [96, 0]
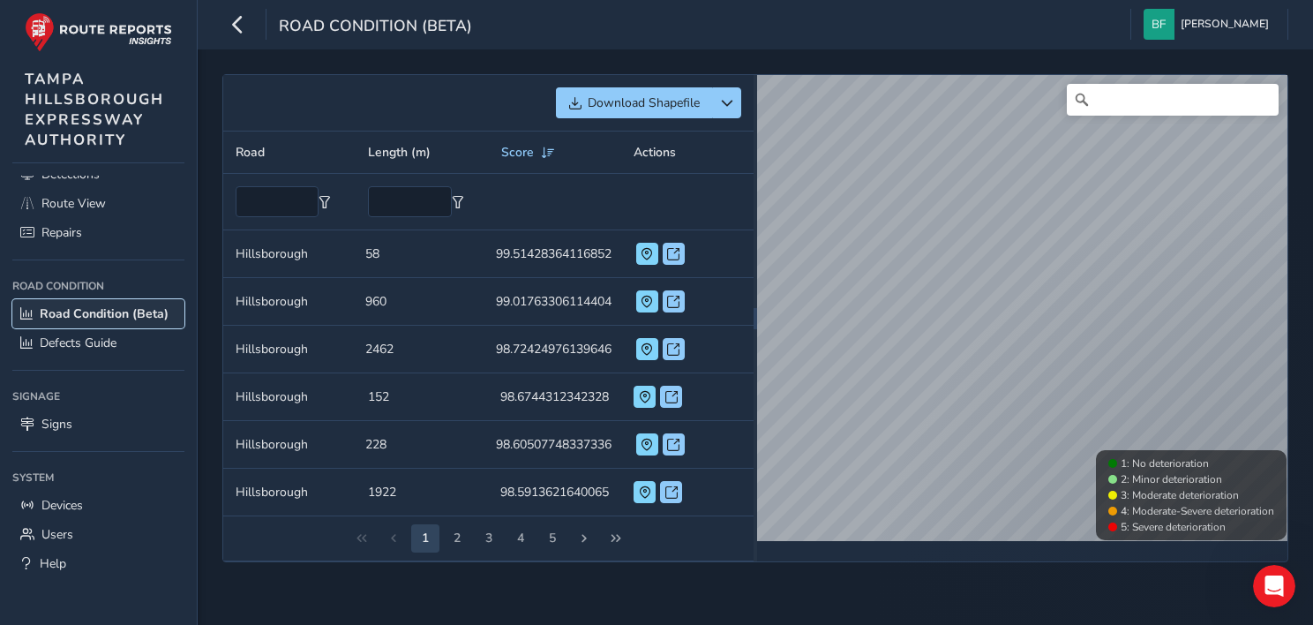
click at [81, 305] on span "Road Condition (Beta)" at bounding box center [104, 313] width 129 height 17
click at [82, 342] on span "Defects Guide" at bounding box center [78, 342] width 77 height 17
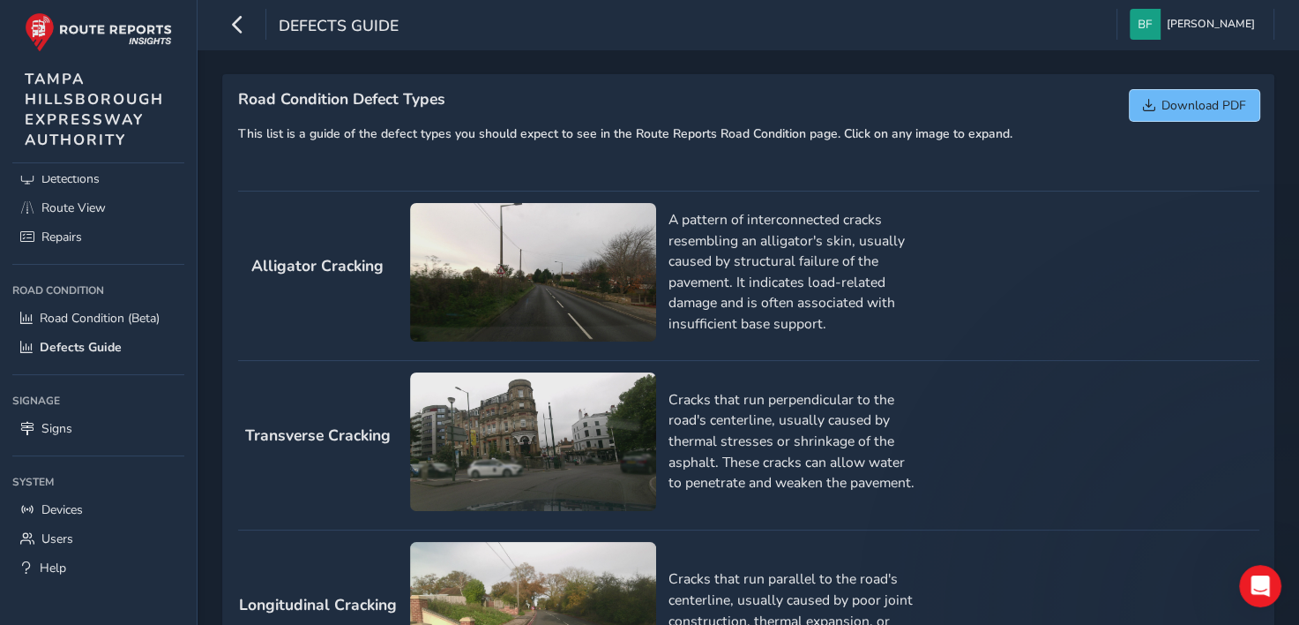
click at [1173, 98] on span "Download PDF" at bounding box center [1204, 105] width 85 height 17
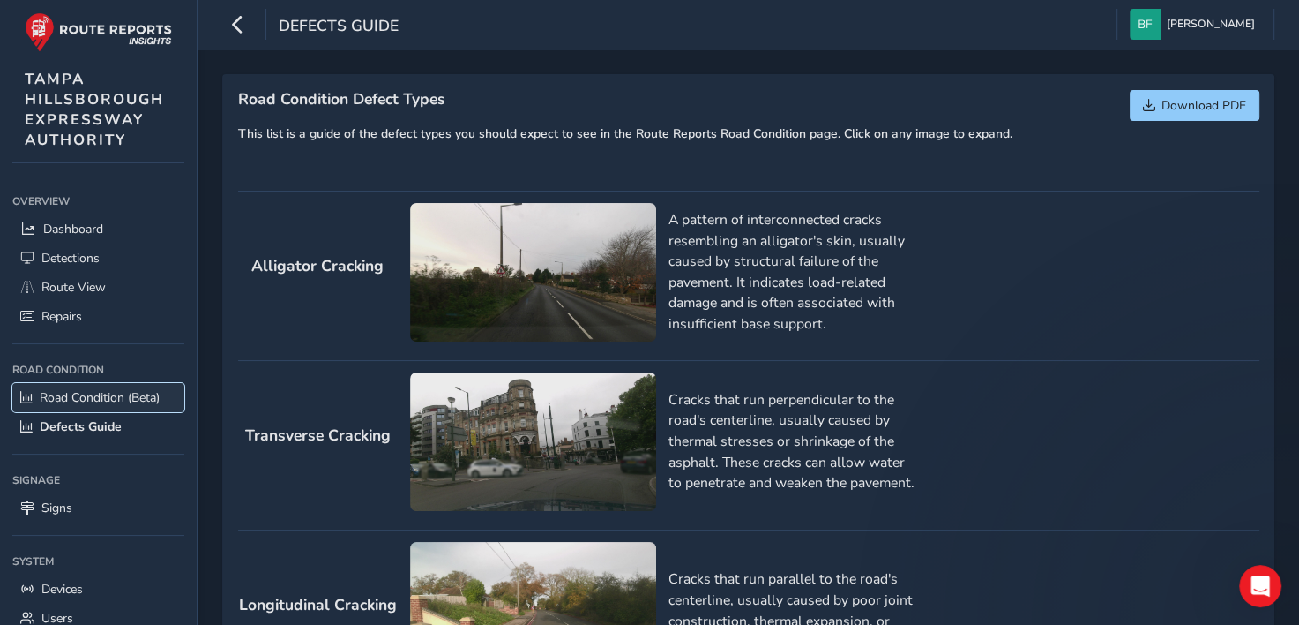
click at [68, 408] on link "Road Condition (Beta)" at bounding box center [98, 397] width 172 height 29
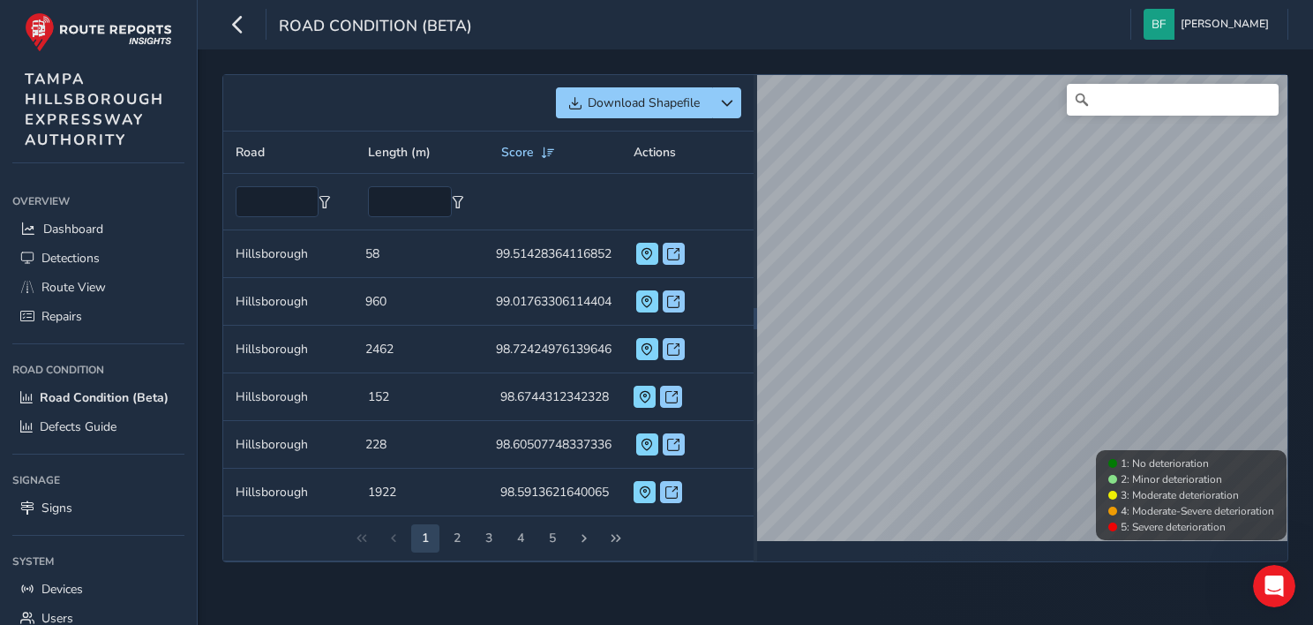
click at [597, 540] on div "1 2 3 4 5" at bounding box center [488, 538] width 530 height 45
click at [617, 540] on span "Last Page" at bounding box center [616, 538] width 12 height 12
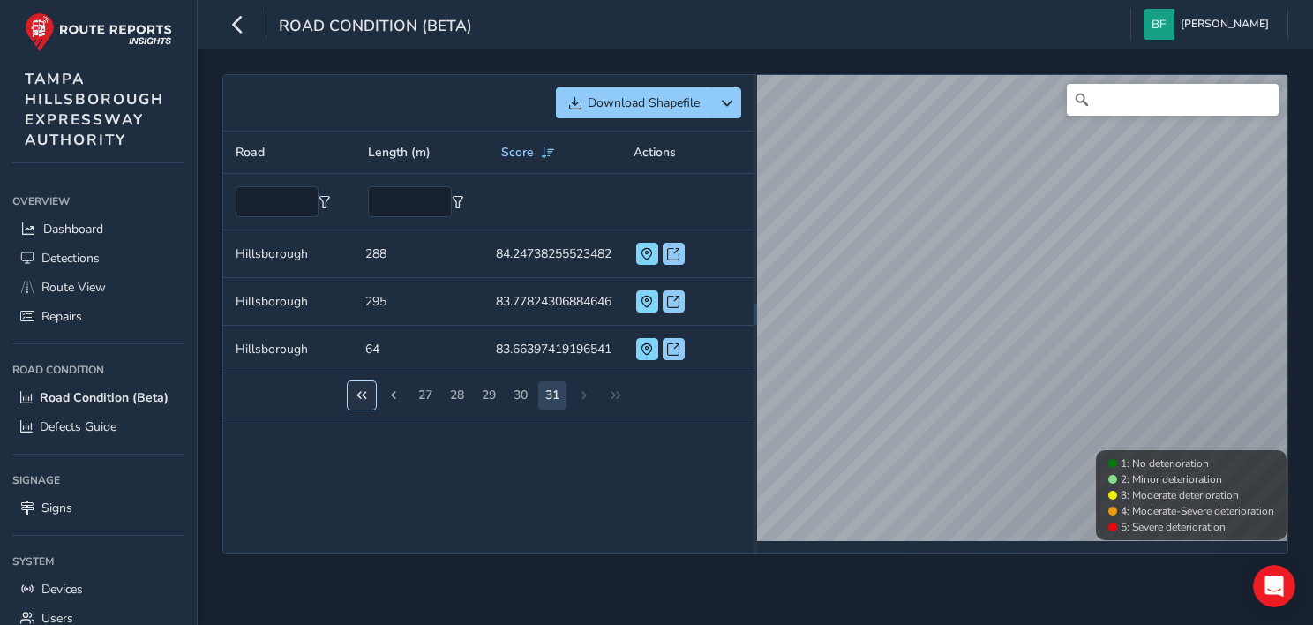
click at [369, 387] on button "First Page" at bounding box center [362, 395] width 28 height 28
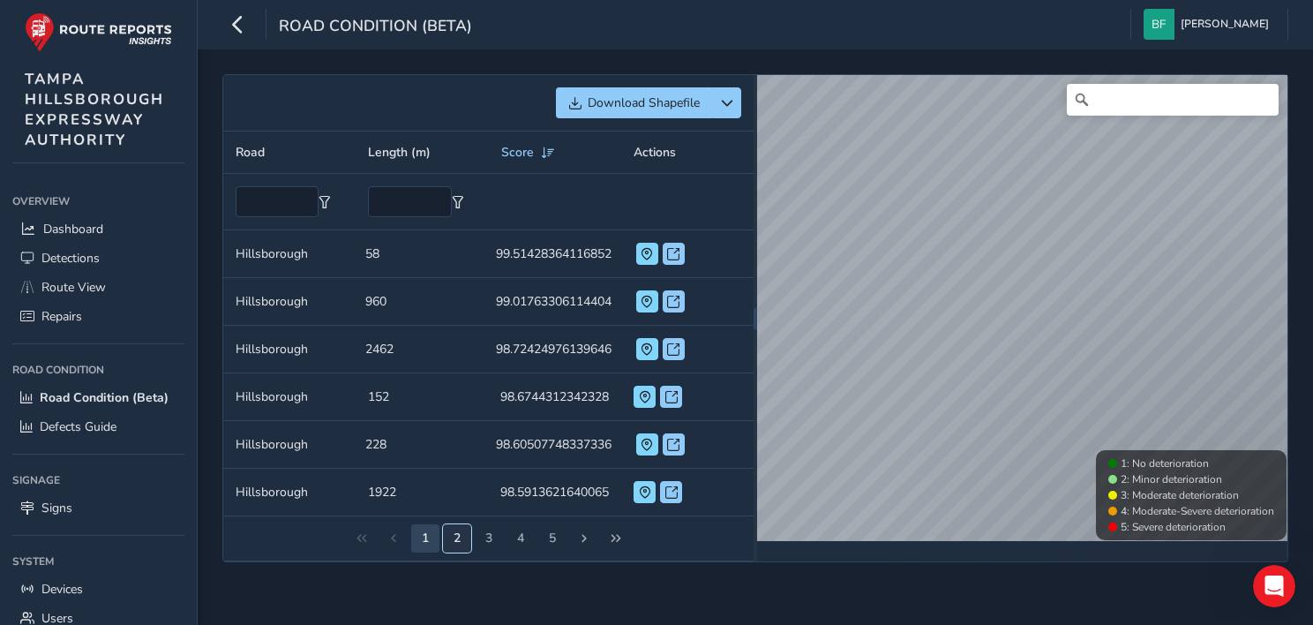
click at [459, 536] on button "2" at bounding box center [457, 538] width 28 height 28
click at [490, 536] on button "3" at bounding box center [489, 538] width 28 height 28
click at [529, 538] on button "4" at bounding box center [520, 538] width 28 height 28
click at [565, 538] on button "6" at bounding box center [552, 538] width 28 height 28
click at [580, 538] on span "Next Page" at bounding box center [584, 538] width 12 height 12
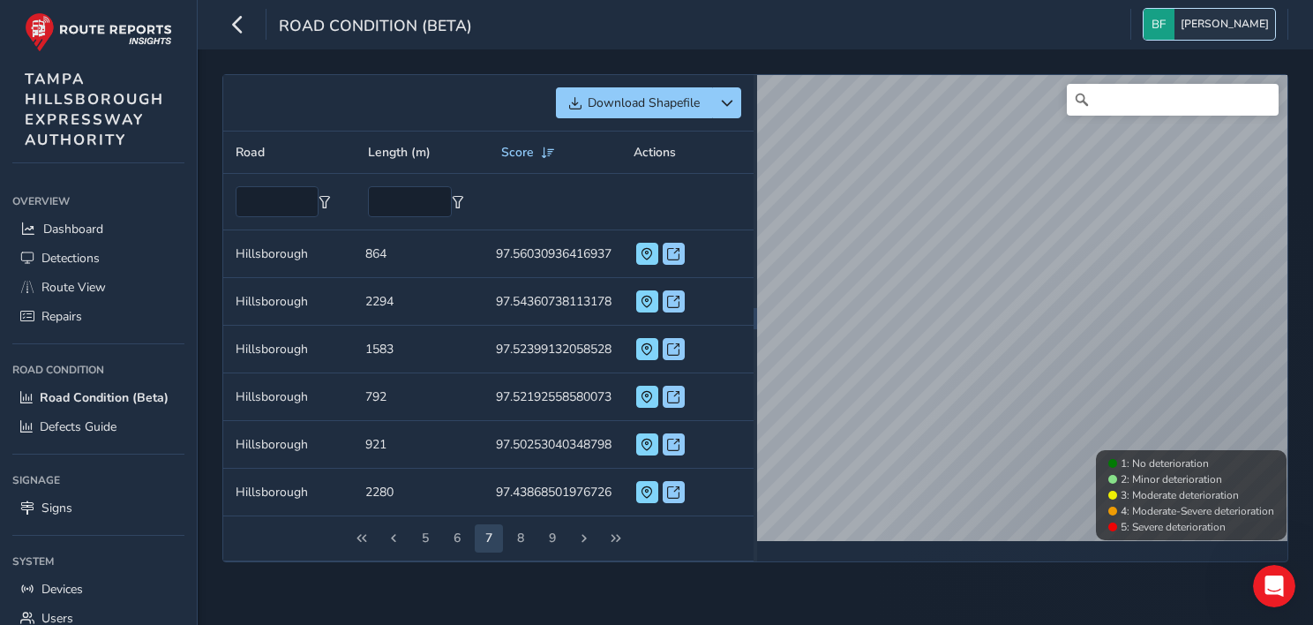
click at [1200, 24] on button "[PERSON_NAME]" at bounding box center [1208, 24] width 131 height 31
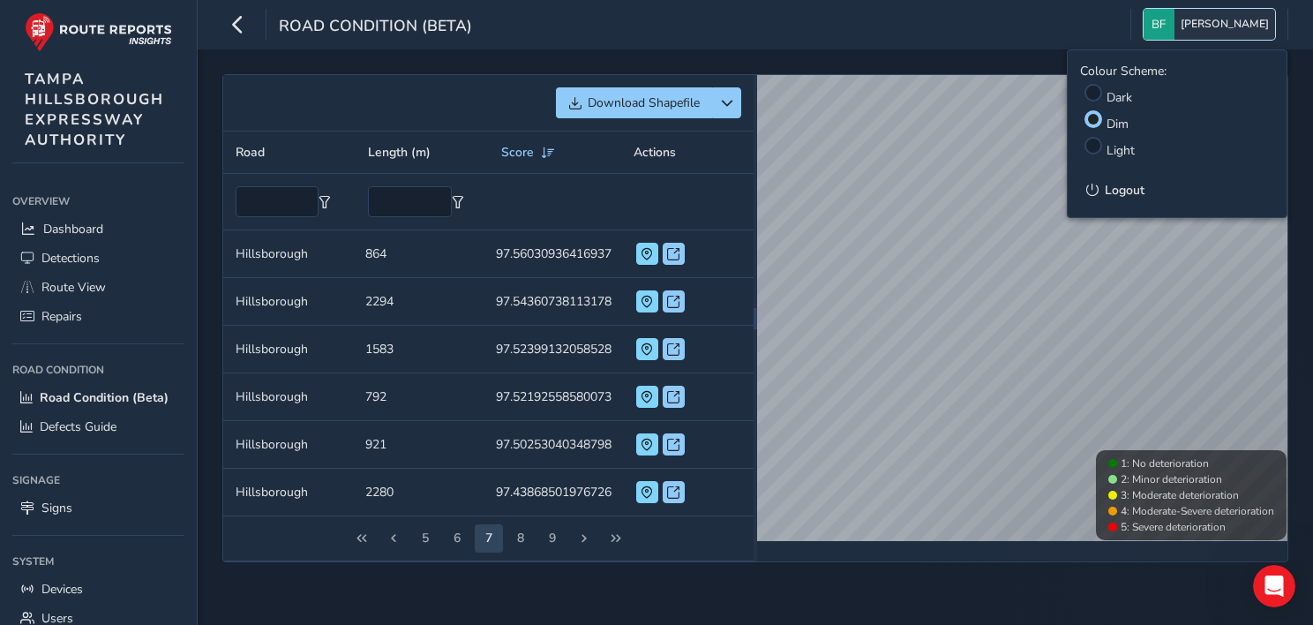
click at [1174, 26] on img "button" at bounding box center [1158, 24] width 31 height 31
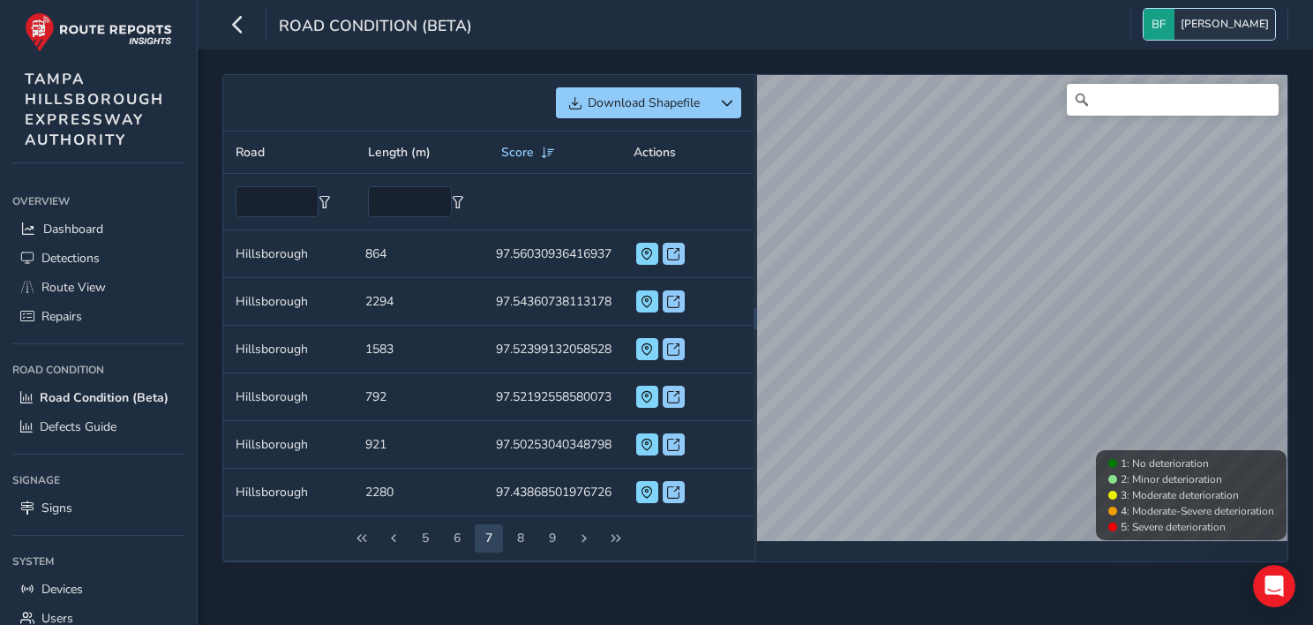
click at [1174, 26] on img "button" at bounding box center [1158, 24] width 31 height 31
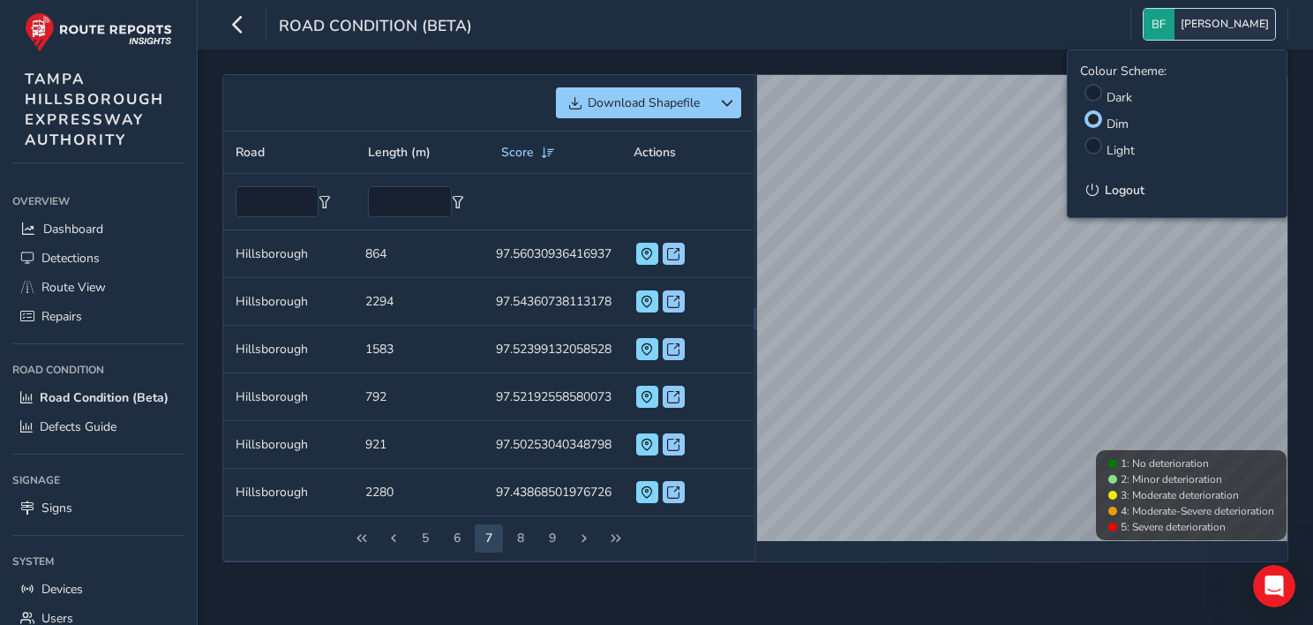
click at [1174, 26] on img "button" at bounding box center [1158, 24] width 31 height 31
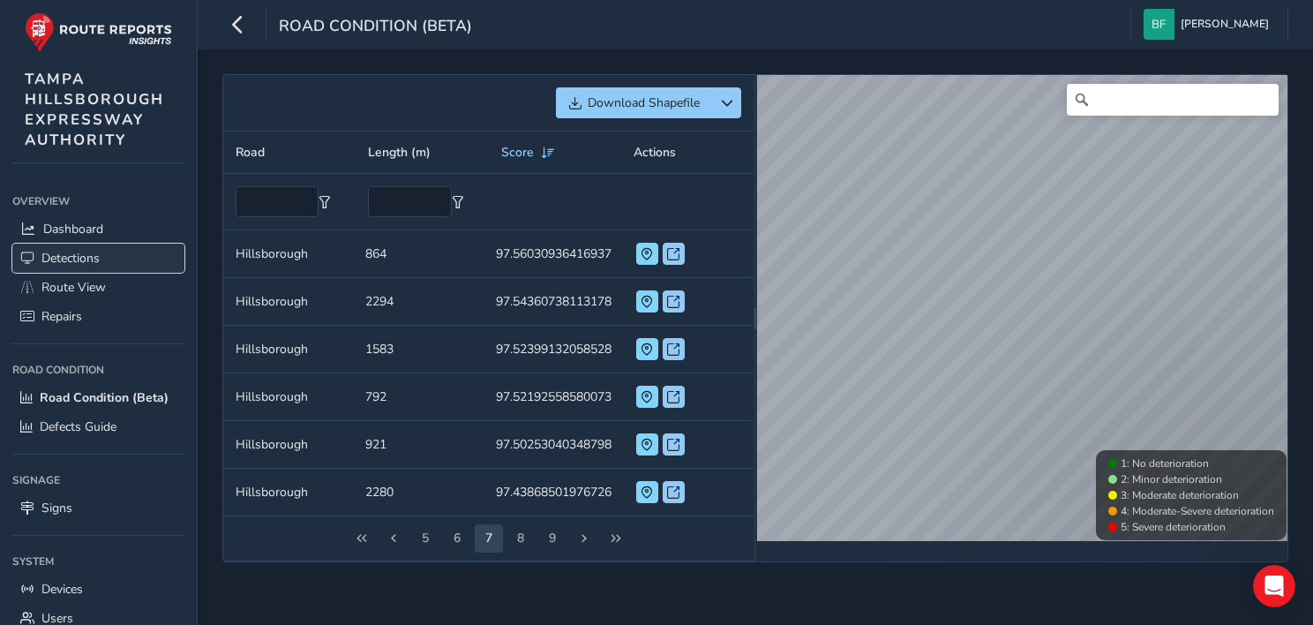
click at [55, 251] on span "Detections" at bounding box center [70, 258] width 58 height 17
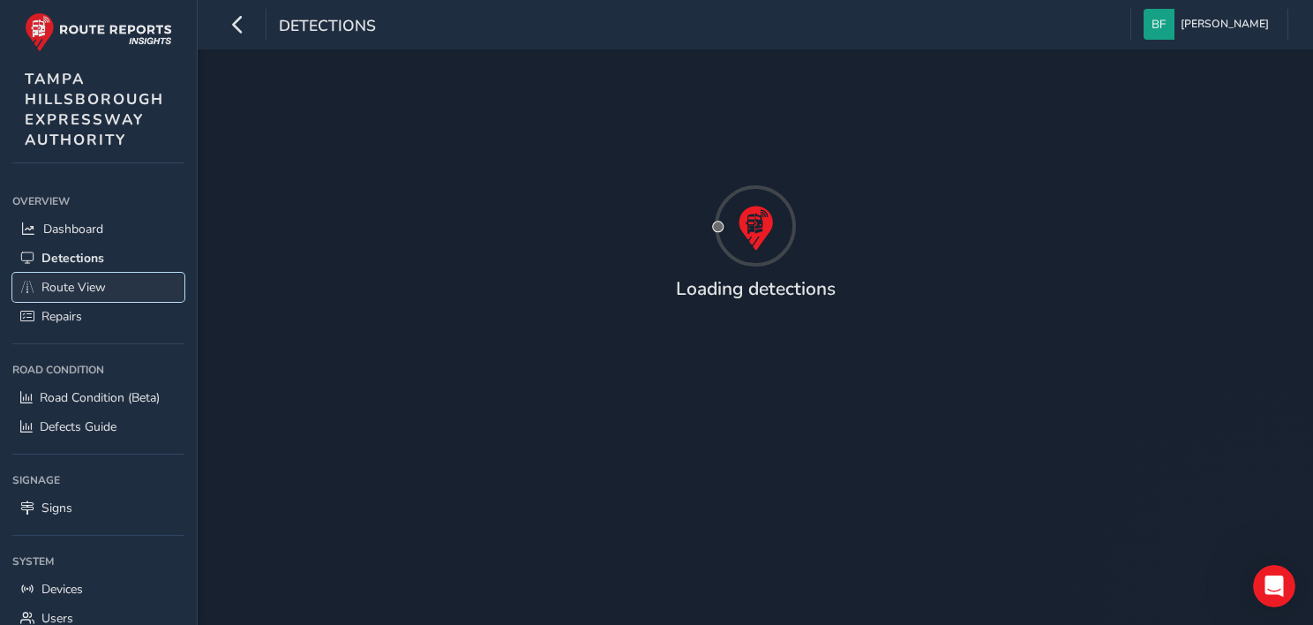
click at [56, 279] on span "Route View" at bounding box center [73, 287] width 64 height 17
